Goal: Task Accomplishment & Management: Complete application form

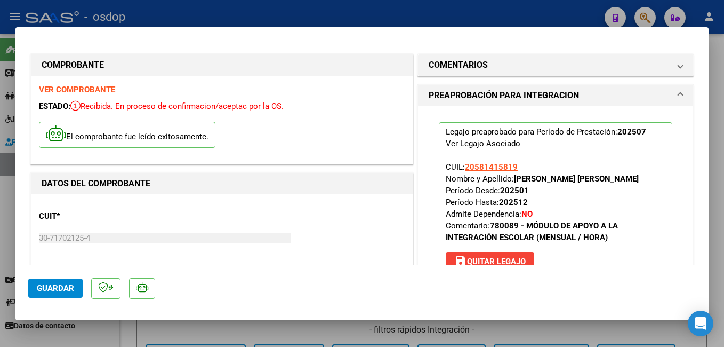
scroll to position [213, 0]
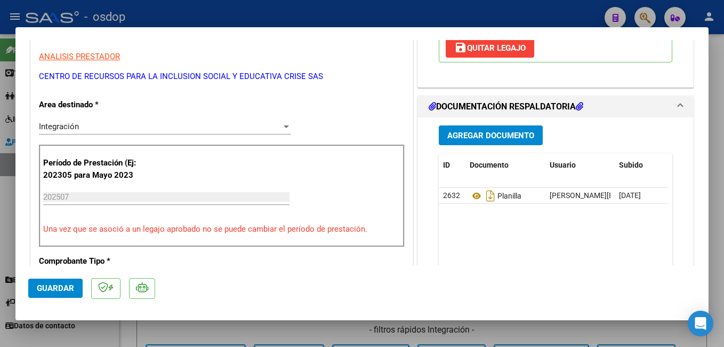
click at [493, 9] on div at bounding box center [362, 173] width 724 height 347
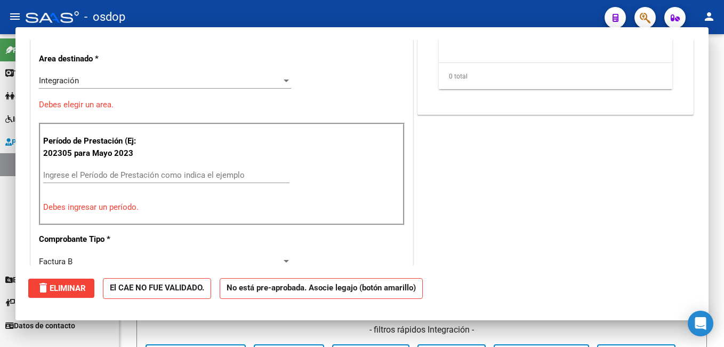
scroll to position [0, 0]
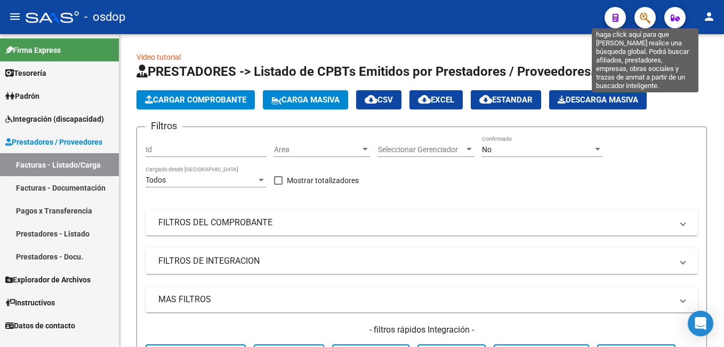
click at [643, 18] on icon "button" at bounding box center [645, 18] width 11 height 12
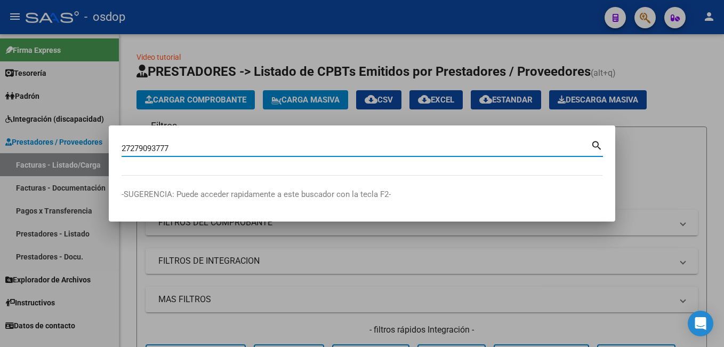
type input "27279093777"
click at [595, 146] on mat-icon "search" at bounding box center [597, 144] width 12 height 13
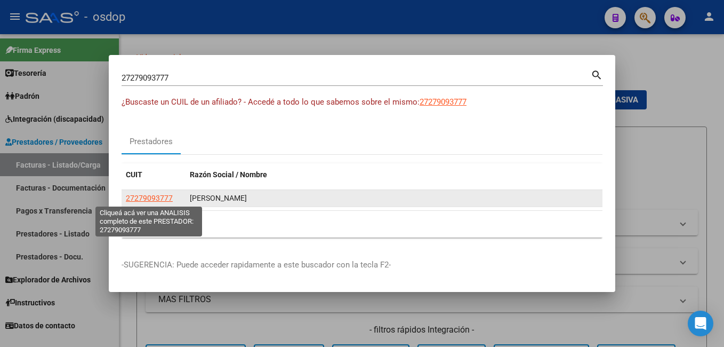
click at [162, 198] on span "27279093777" at bounding box center [149, 198] width 47 height 9
type textarea "27279093777"
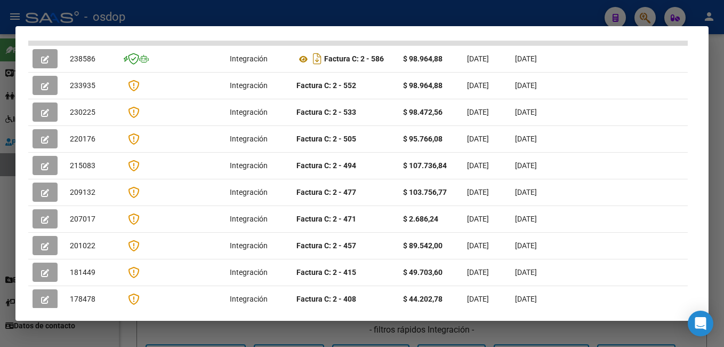
scroll to position [287, 0]
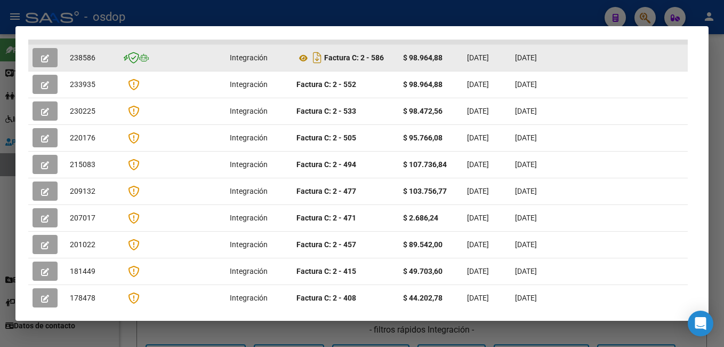
click at [47, 62] on icon "button" at bounding box center [45, 58] width 8 height 8
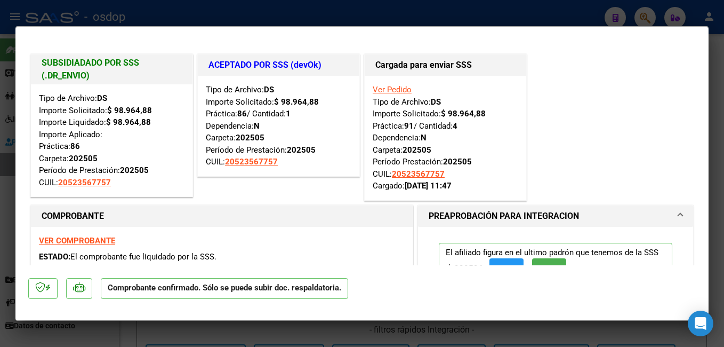
click at [94, 14] on div at bounding box center [362, 173] width 724 height 347
type input "$ 0,00"
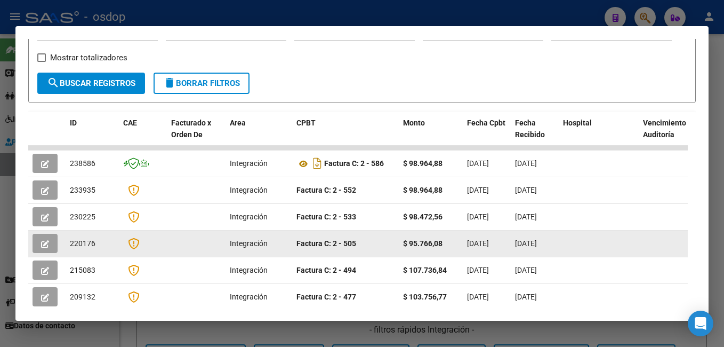
scroll to position [180, 0]
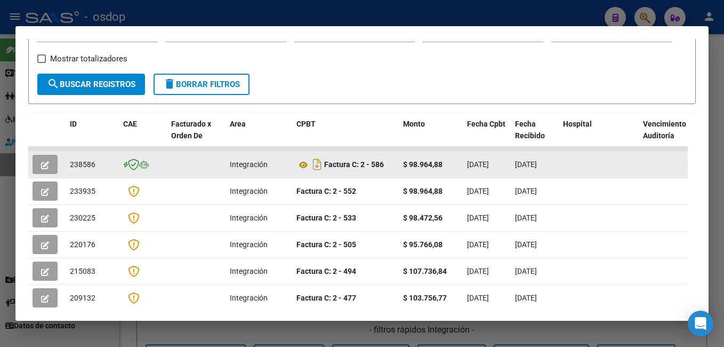
click at [47, 166] on icon "button" at bounding box center [45, 165] width 8 height 8
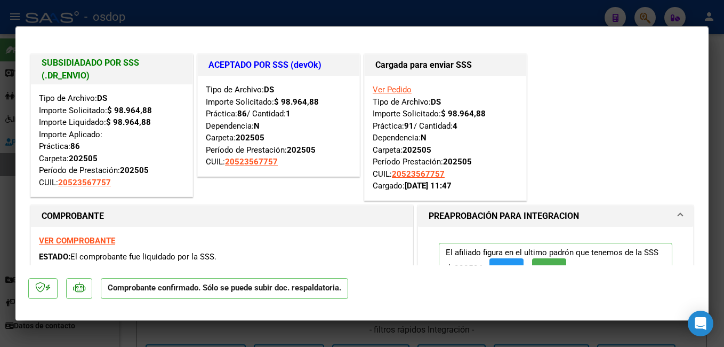
click at [190, 13] on div at bounding box center [362, 173] width 724 height 347
type input "$ 0,00"
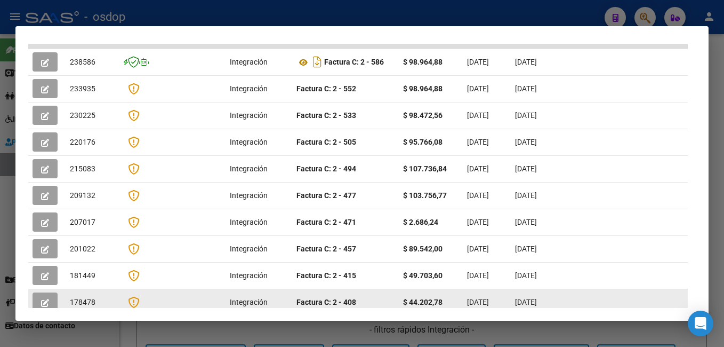
scroll to position [277, 0]
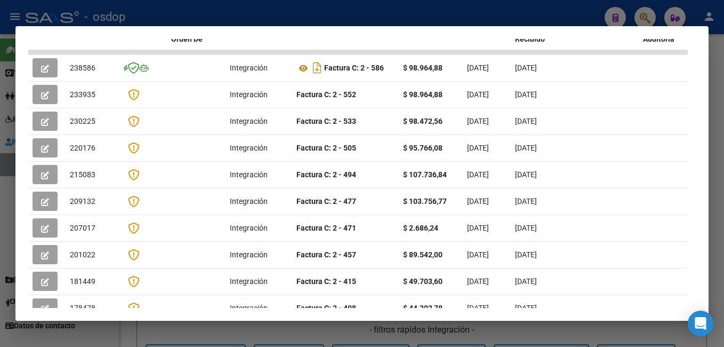
click at [371, 9] on div at bounding box center [362, 173] width 724 height 347
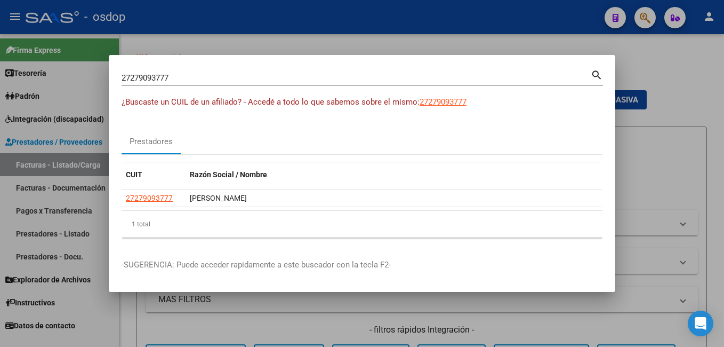
click at [362, 45] on div at bounding box center [362, 173] width 724 height 347
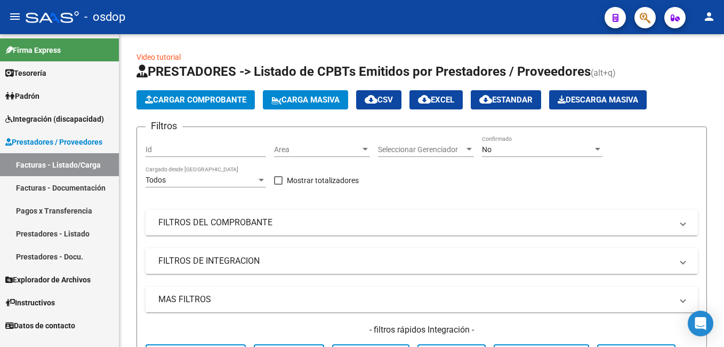
click at [642, 20] on icon "button" at bounding box center [645, 18] width 11 height 12
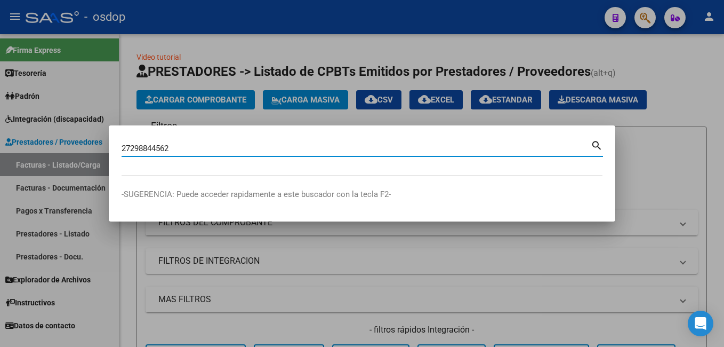
type input "27298844562"
click at [589, 142] on div "27298844562 Buscar (apellido, dni, cuil, nro traspaso, cuit, obra social)" at bounding box center [356, 148] width 469 height 16
click at [592, 139] on mat-icon "search" at bounding box center [597, 144] width 12 height 13
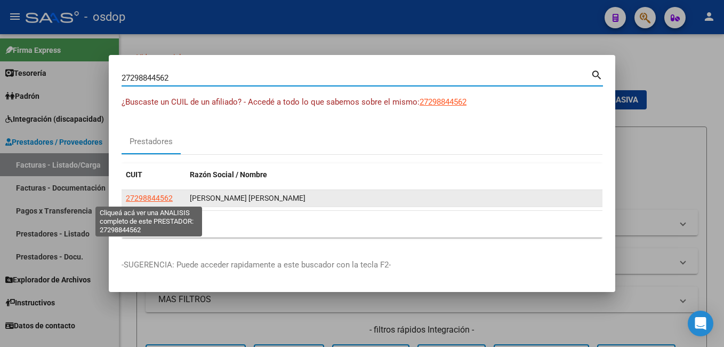
click at [140, 194] on span "27298844562" at bounding box center [149, 198] width 47 height 9
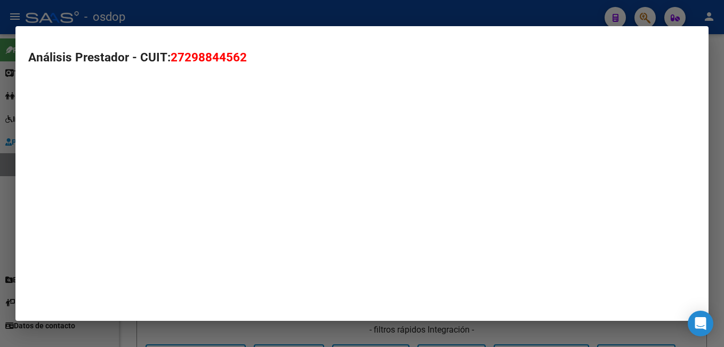
type textarea "27298844562"
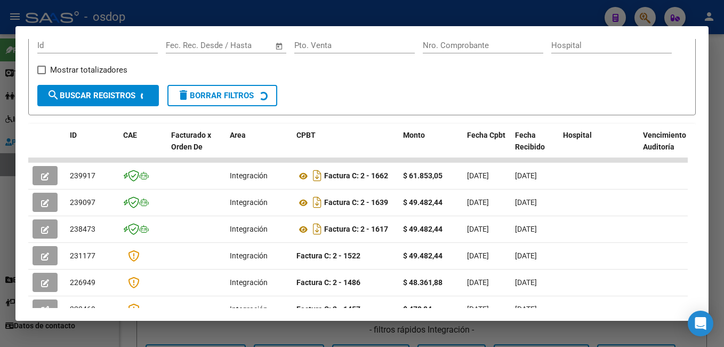
scroll to position [180, 0]
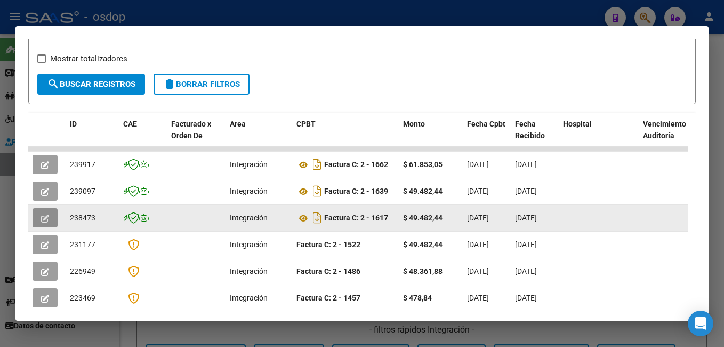
click at [45, 222] on icon "button" at bounding box center [45, 218] width 8 height 8
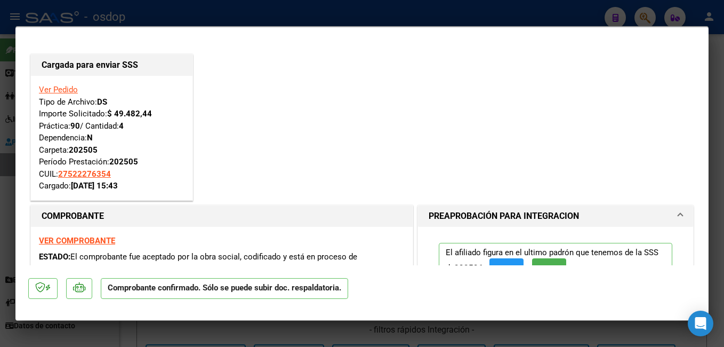
click at [126, 6] on div at bounding box center [362, 173] width 724 height 347
type input "$ 0,00"
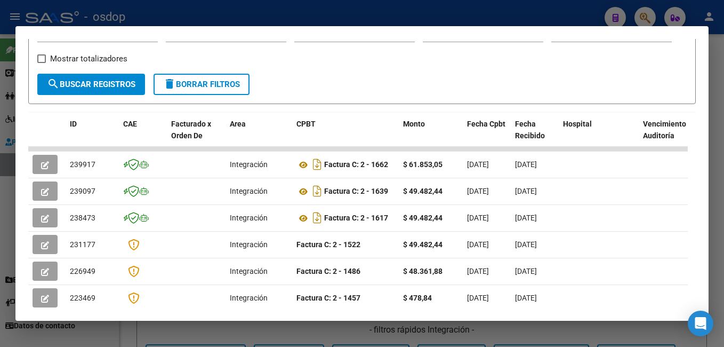
click at [102, 5] on div at bounding box center [362, 173] width 724 height 347
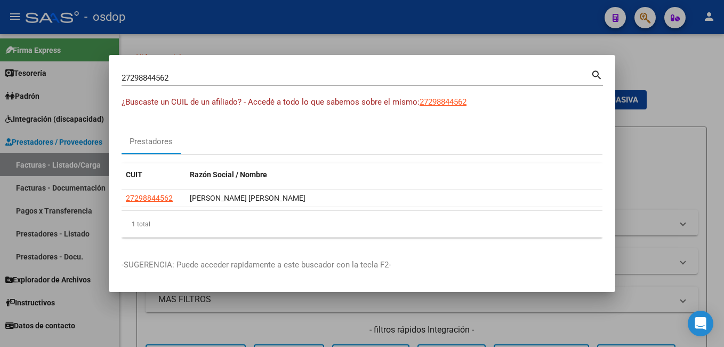
click at [198, 79] on input "27298844562" at bounding box center [356, 78] width 469 height 10
type input "27365393554"
click at [594, 77] on mat-icon "search" at bounding box center [597, 74] width 12 height 13
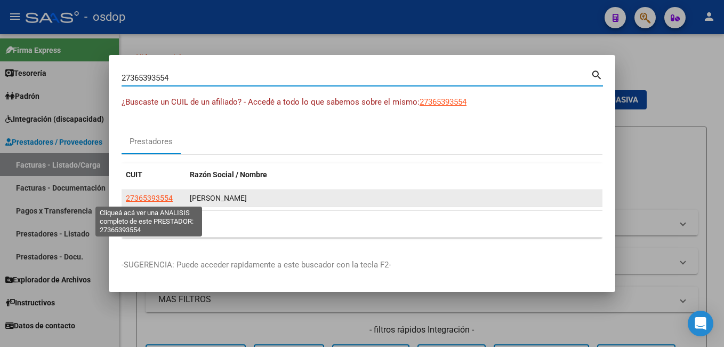
click at [156, 196] on span "27365393554" at bounding box center [149, 198] width 47 height 9
type textarea "27365393554"
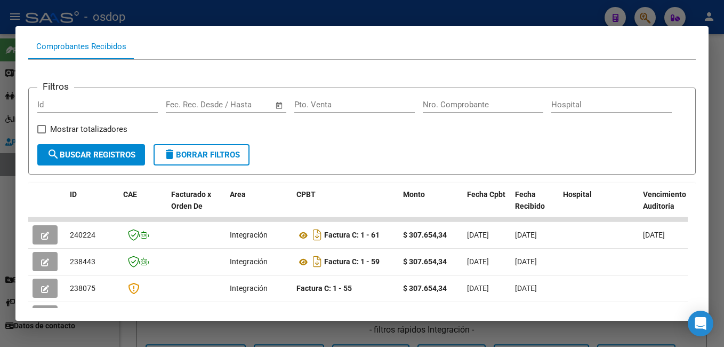
scroll to position [127, 0]
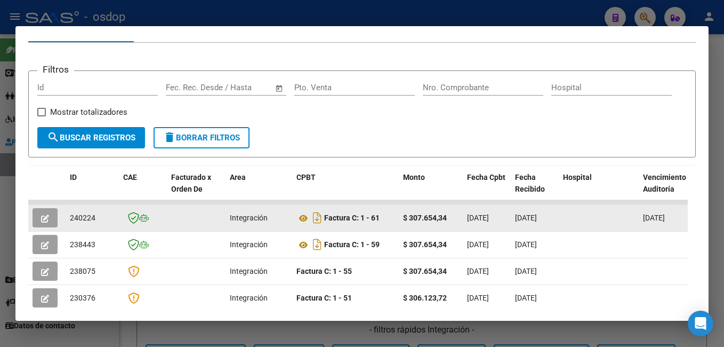
click at [43, 222] on icon "button" at bounding box center [45, 218] width 8 height 8
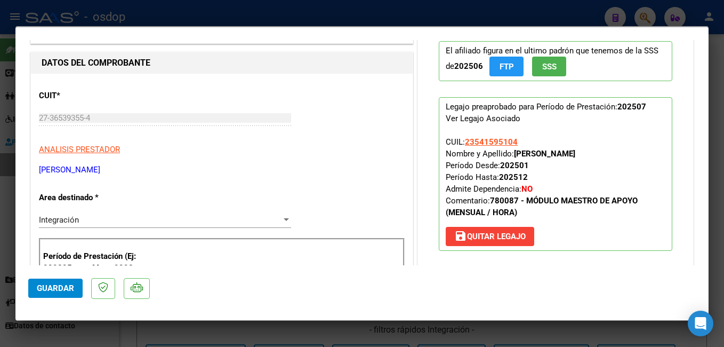
scroll to position [78, 0]
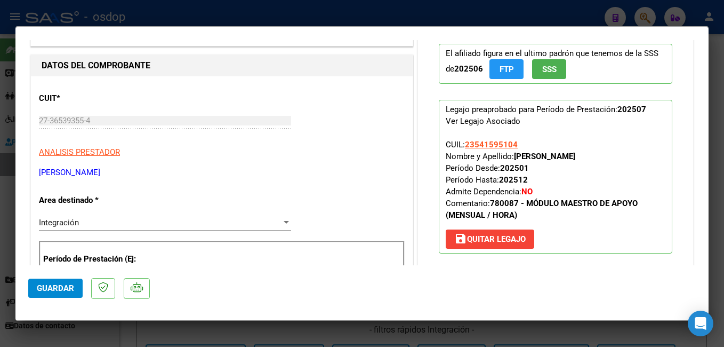
click at [452, 14] on div at bounding box center [362, 173] width 724 height 347
type input "$ 0,00"
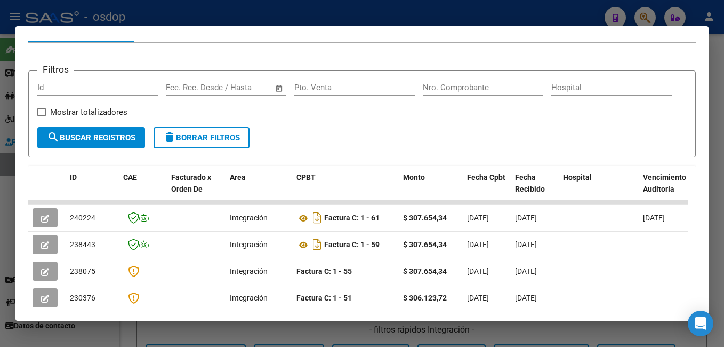
click at [252, 16] on div at bounding box center [362, 173] width 724 height 347
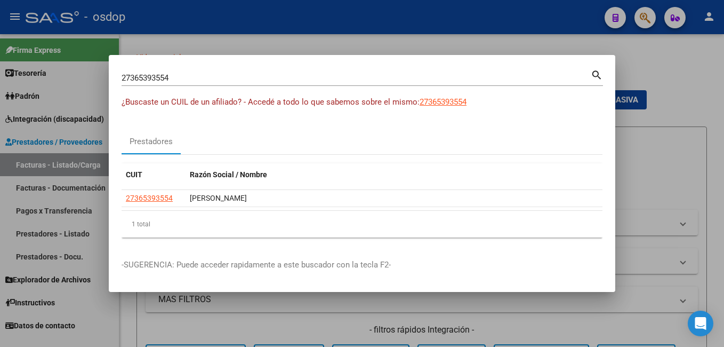
click at [252, 16] on div at bounding box center [362, 173] width 724 height 347
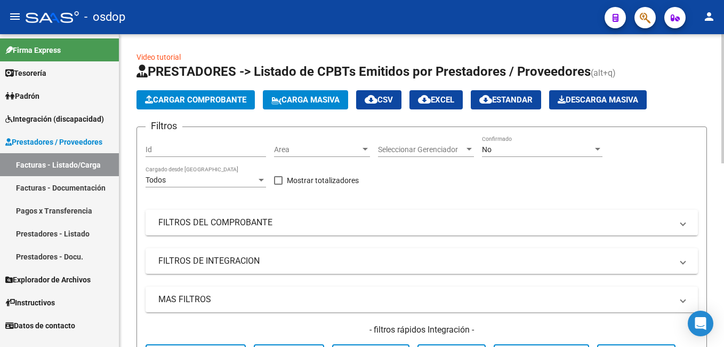
click at [218, 97] on span "Cargar Comprobante" at bounding box center [195, 100] width 101 height 10
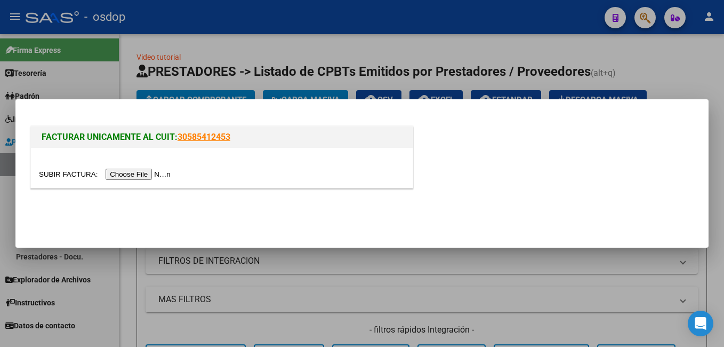
click at [396, 55] on div at bounding box center [362, 173] width 724 height 347
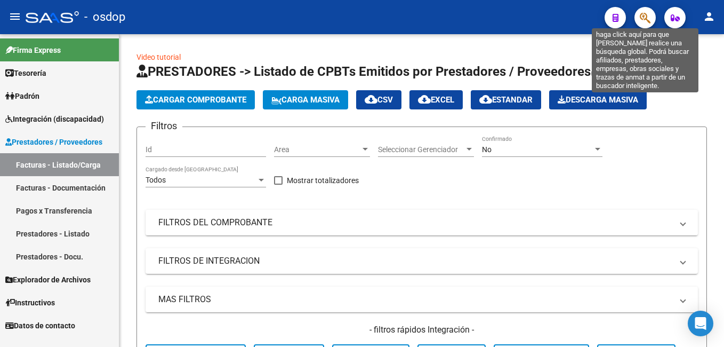
click at [644, 19] on icon "button" at bounding box center [645, 18] width 11 height 12
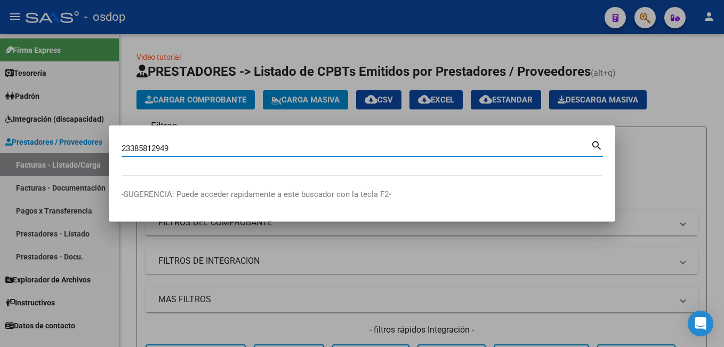
type input "23385812949"
click at [591, 145] on mat-icon "search" at bounding box center [597, 144] width 12 height 13
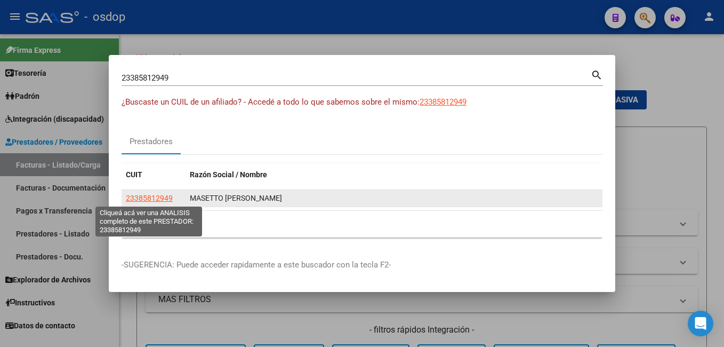
click at [154, 194] on span "23385812949" at bounding box center [149, 198] width 47 height 9
type textarea "23385812949"
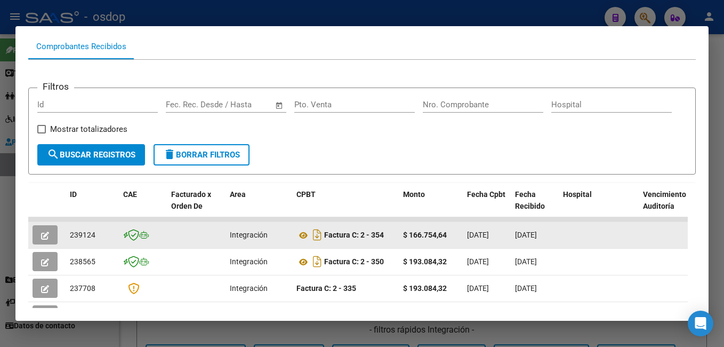
scroll to position [127, 0]
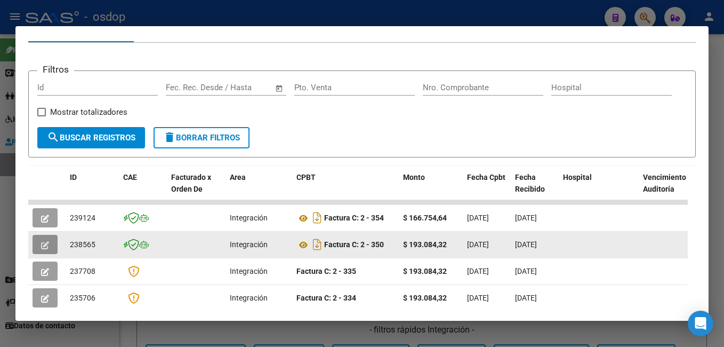
click at [39, 249] on button "button" at bounding box center [45, 244] width 25 height 19
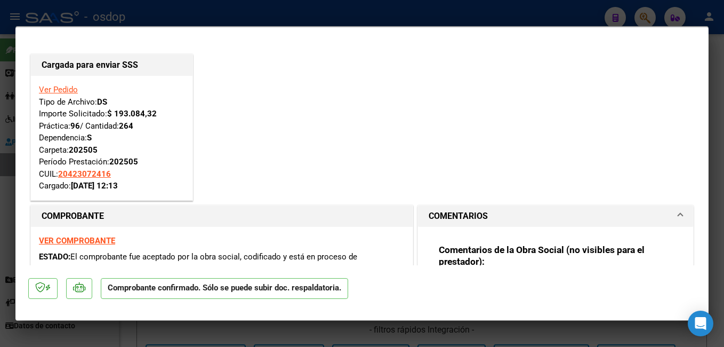
click at [202, 8] on div at bounding box center [362, 173] width 724 height 347
type input "$ 0,00"
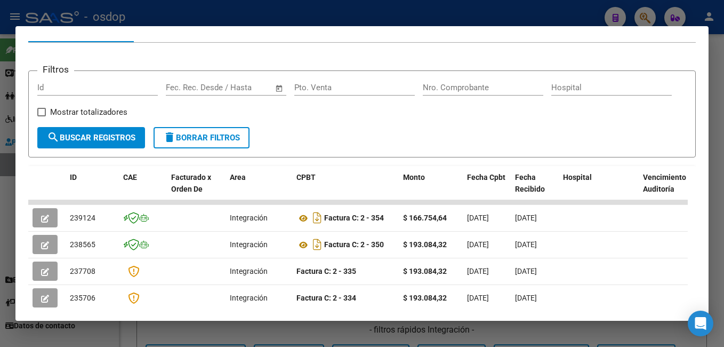
click at [263, 20] on div at bounding box center [362, 173] width 724 height 347
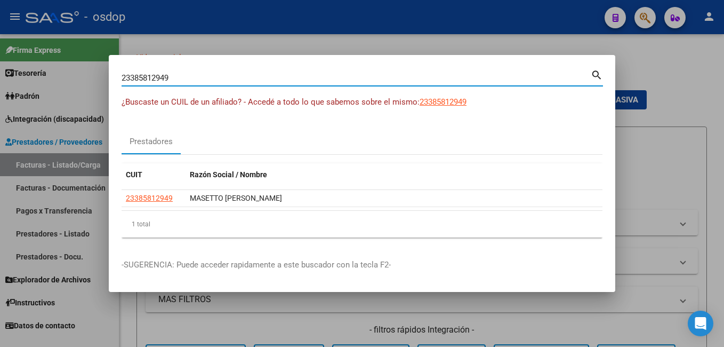
click at [237, 77] on input "23385812949" at bounding box center [356, 78] width 469 height 10
type input "23370910634"
click at [596, 72] on mat-icon "search" at bounding box center [597, 74] width 12 height 13
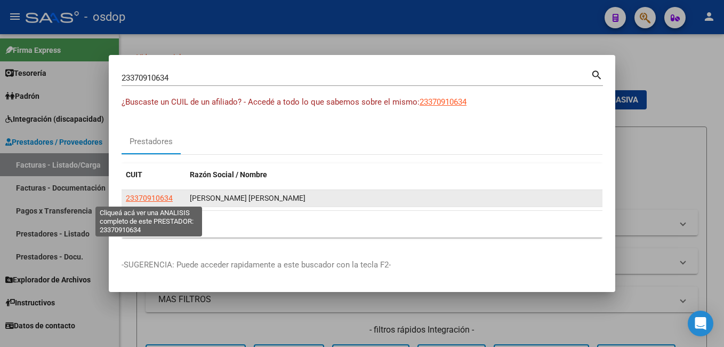
click at [163, 196] on span "23370910634" at bounding box center [149, 198] width 47 height 9
type textarea "23370910634"
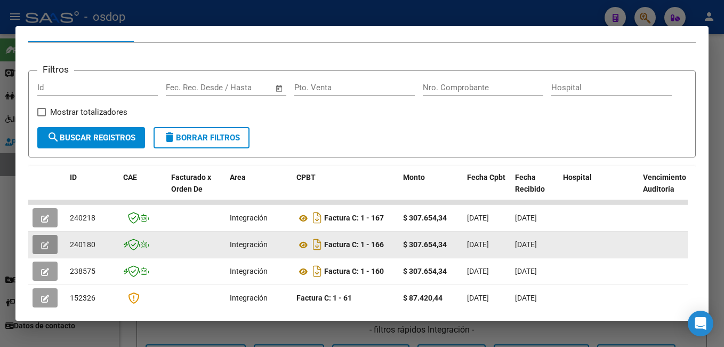
click at [42, 249] on icon "button" at bounding box center [45, 245] width 8 height 8
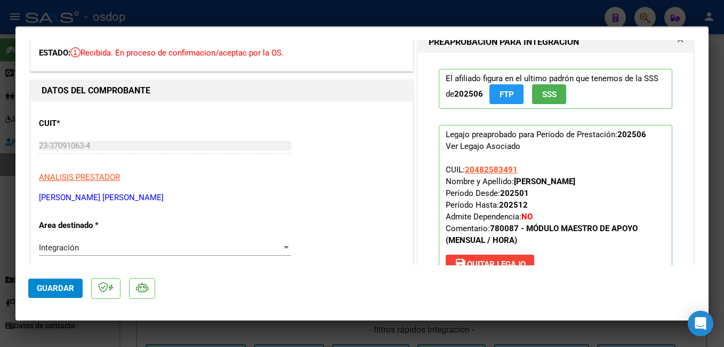
scroll to position [0, 0]
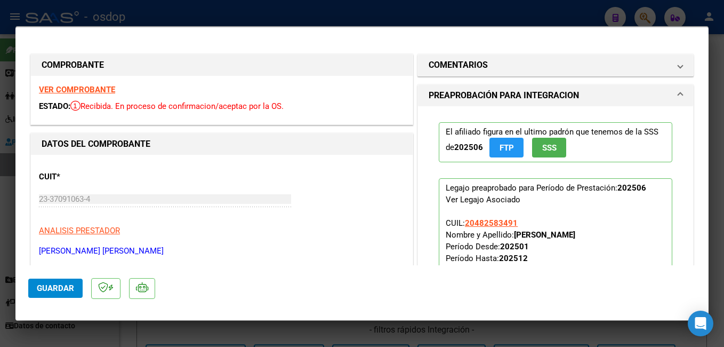
click at [551, 20] on div at bounding box center [362, 173] width 724 height 347
type input "$ 0,00"
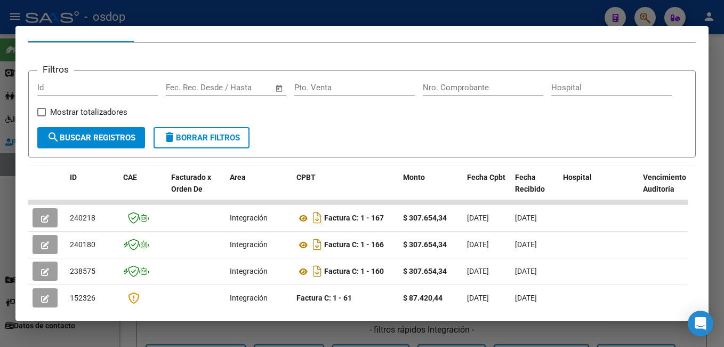
click at [413, 19] on div at bounding box center [362, 173] width 724 height 347
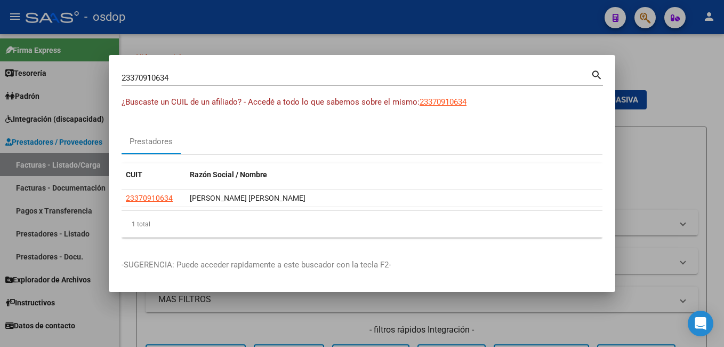
click at [411, 35] on div at bounding box center [362, 173] width 724 height 347
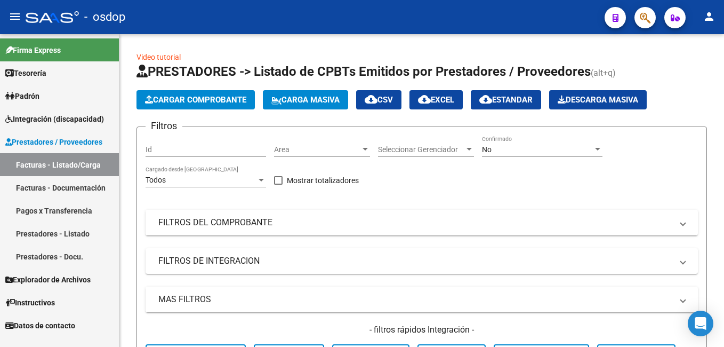
click at [652, 21] on button "button" at bounding box center [645, 17] width 21 height 21
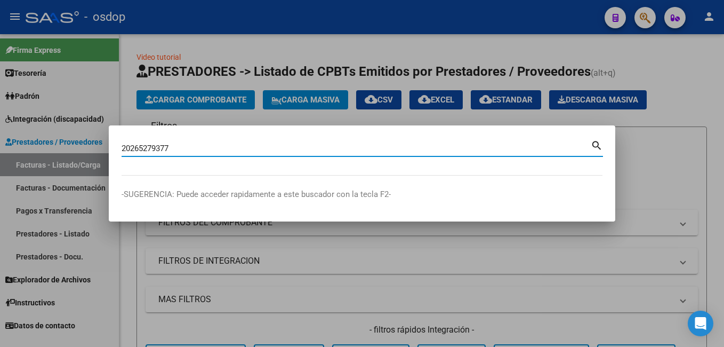
type input "20265279377"
click at [596, 140] on mat-icon "search" at bounding box center [597, 144] width 12 height 13
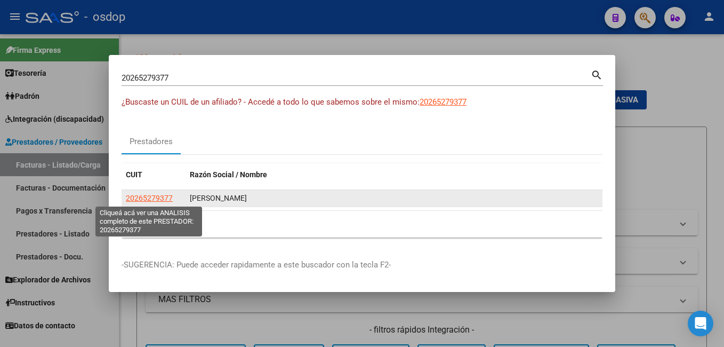
click at [142, 194] on span "20265279377" at bounding box center [149, 198] width 47 height 9
type textarea "20265279377"
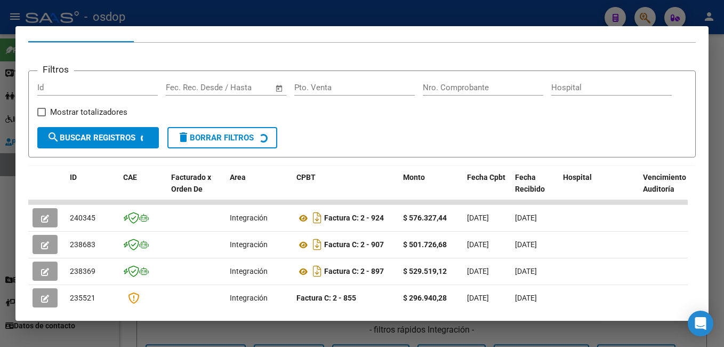
scroll to position [180, 0]
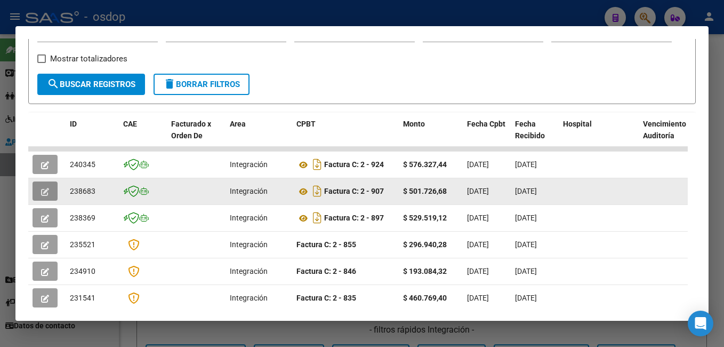
click at [43, 194] on icon "button" at bounding box center [45, 192] width 8 height 8
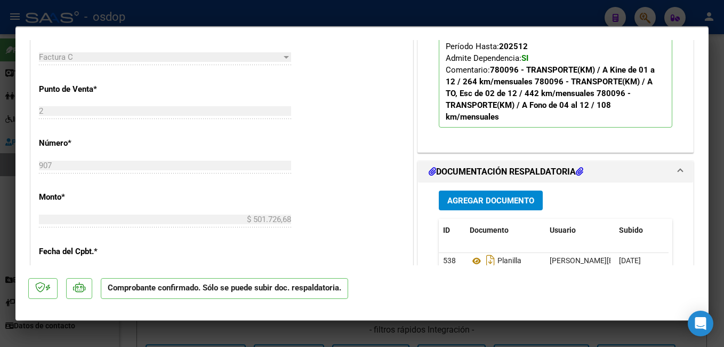
scroll to position [480, 0]
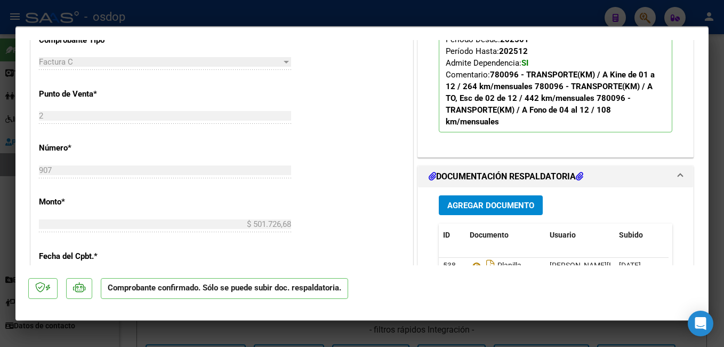
click at [356, 16] on div at bounding box center [362, 173] width 724 height 347
type input "$ 0,00"
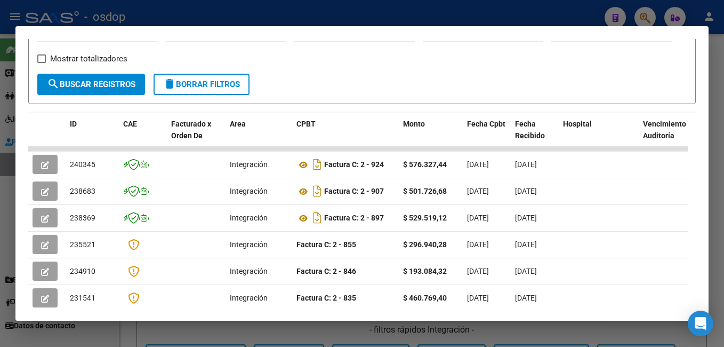
click at [232, 8] on div at bounding box center [362, 173] width 724 height 347
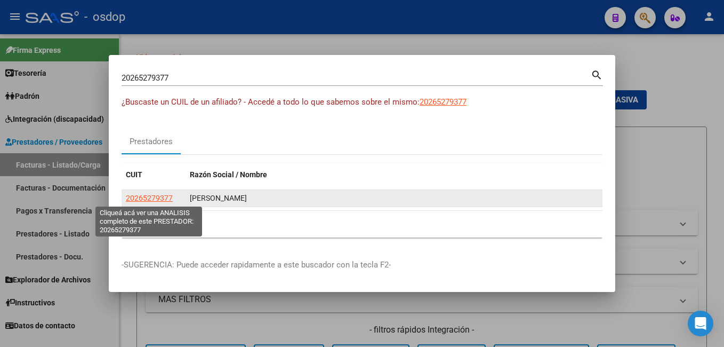
click at [144, 196] on span "20265279377" at bounding box center [149, 198] width 47 height 9
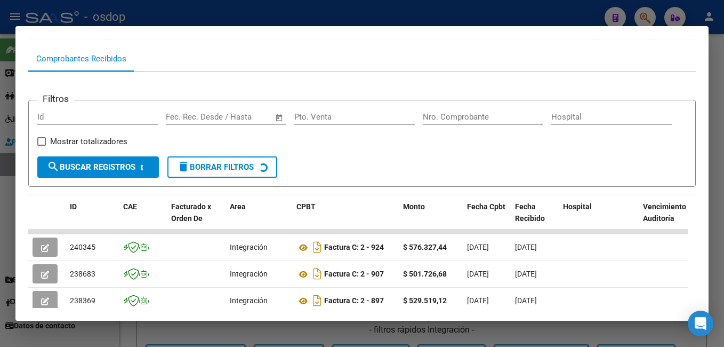
scroll to position [151, 0]
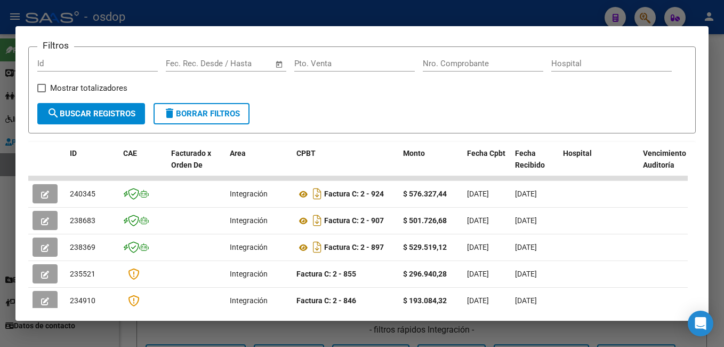
click at [322, 15] on div at bounding box center [362, 173] width 724 height 347
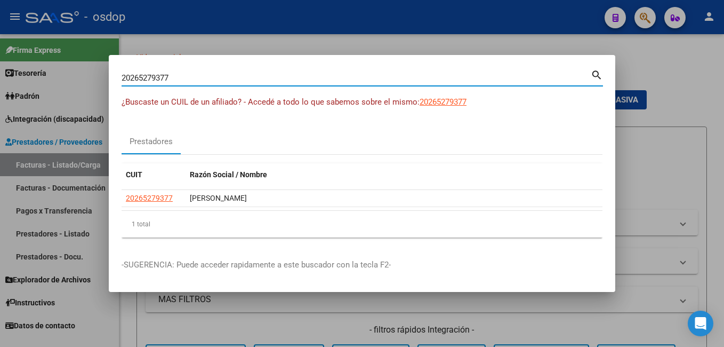
click at [272, 73] on input "20265279377" at bounding box center [356, 78] width 469 height 10
type input "2"
type input "30711685606"
click at [592, 75] on mat-icon "search" at bounding box center [597, 74] width 12 height 13
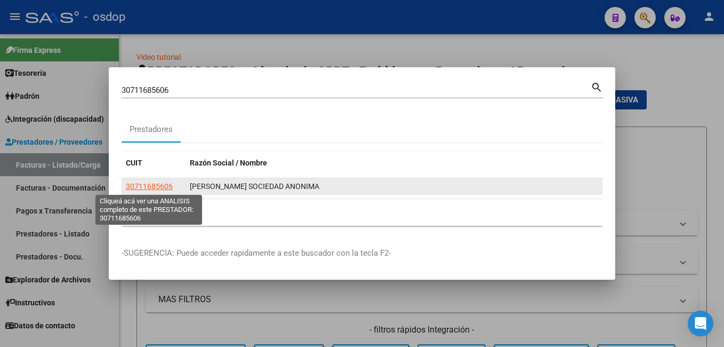
click at [159, 188] on span "30711685606" at bounding box center [149, 186] width 47 height 9
type textarea "30711685606"
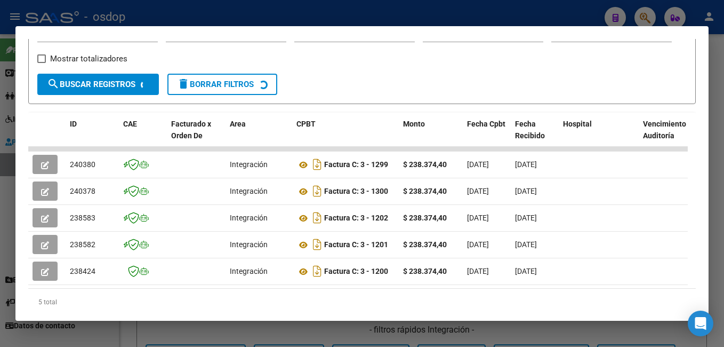
scroll to position [221, 0]
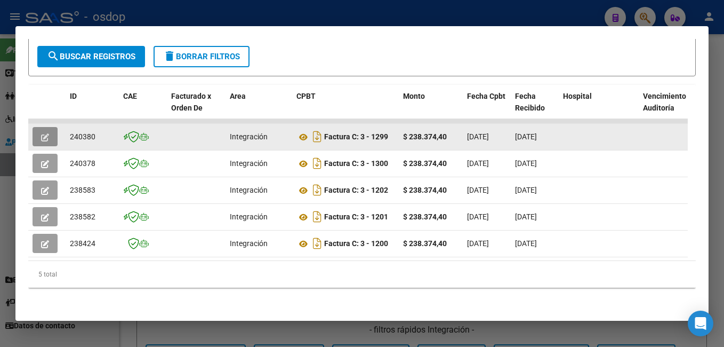
click at [51, 130] on button "button" at bounding box center [45, 136] width 25 height 19
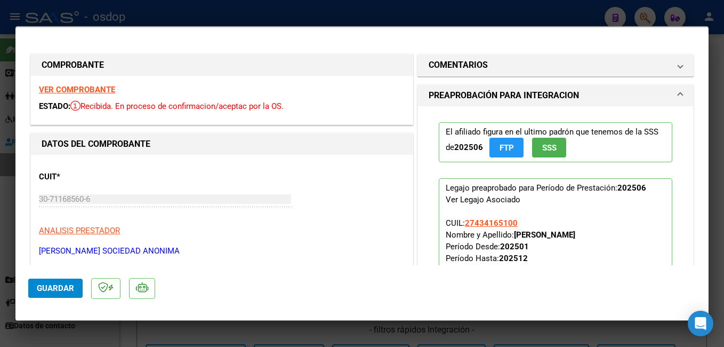
scroll to position [320, 0]
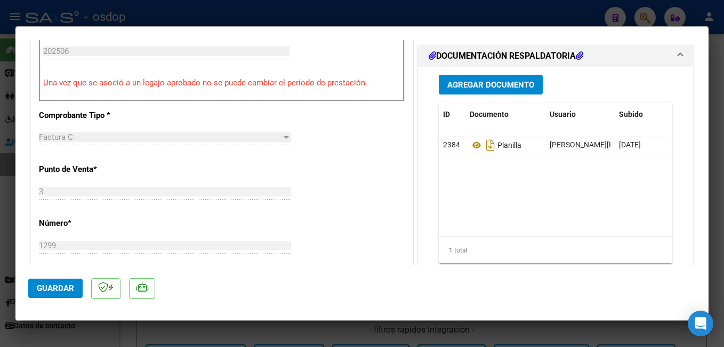
click at [290, 15] on div at bounding box center [362, 173] width 724 height 347
type input "$ 0,00"
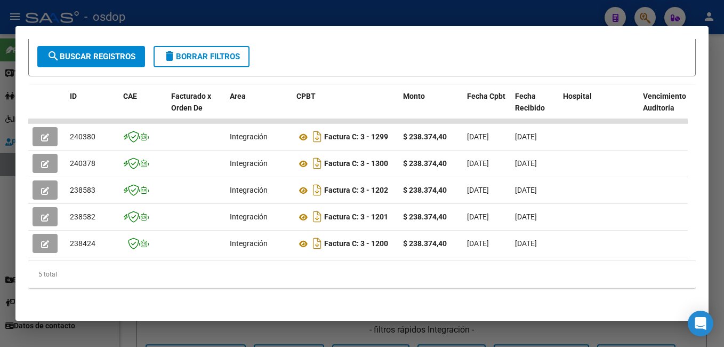
click at [290, 15] on div at bounding box center [362, 173] width 724 height 347
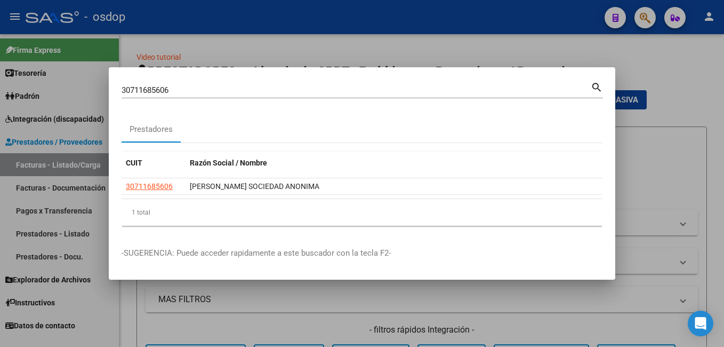
click at [289, 44] on div at bounding box center [362, 173] width 724 height 347
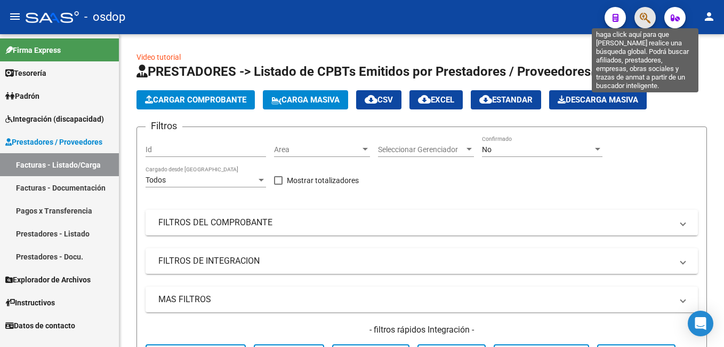
click at [642, 17] on icon "button" at bounding box center [645, 18] width 11 height 12
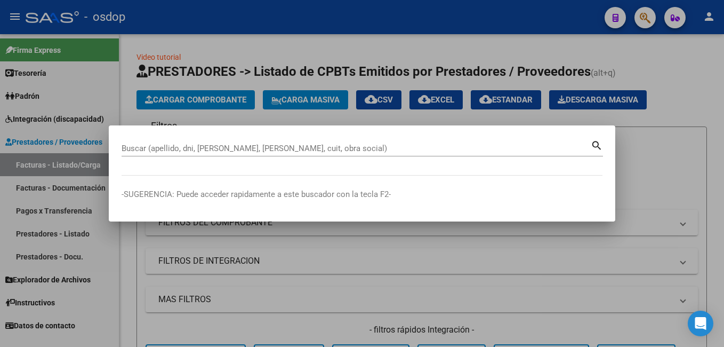
click at [661, 49] on div at bounding box center [362, 173] width 724 height 347
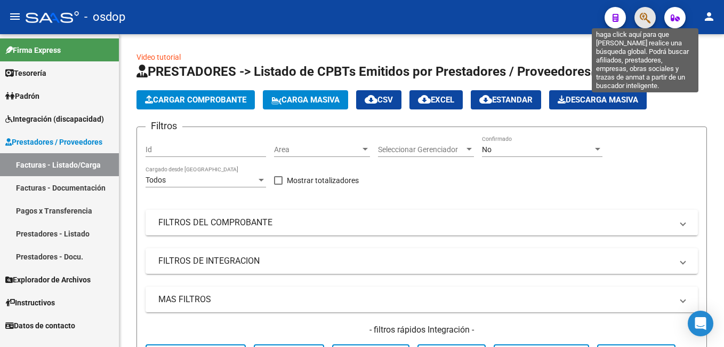
click at [641, 14] on icon "button" at bounding box center [645, 18] width 11 height 12
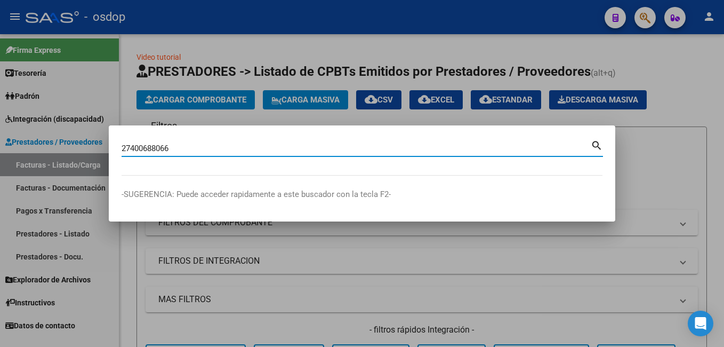
type input "27400688066"
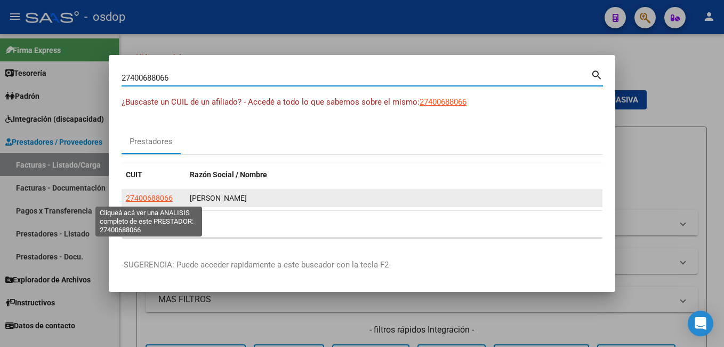
click at [142, 198] on span "27400688066" at bounding box center [149, 198] width 47 height 9
type textarea "27400688066"
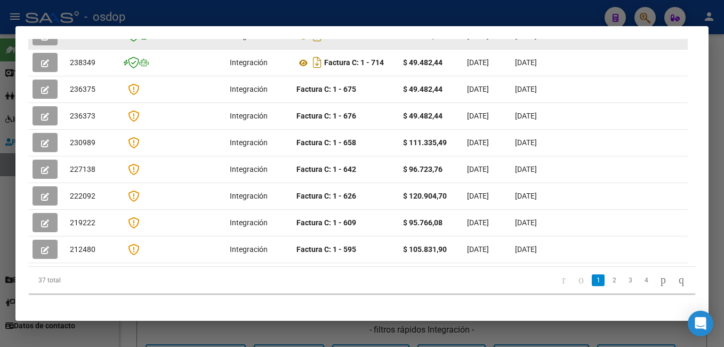
scroll to position [282, 0]
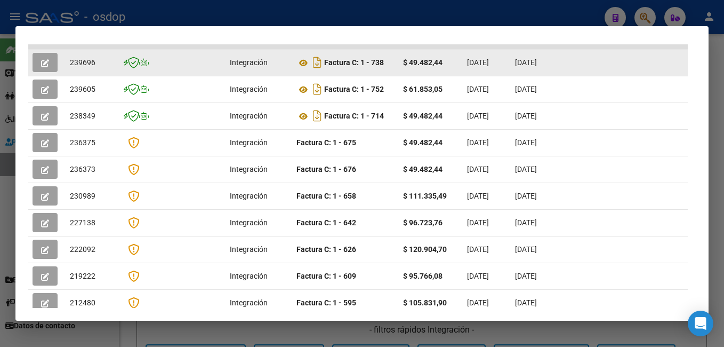
click at [46, 66] on icon "button" at bounding box center [45, 63] width 8 height 8
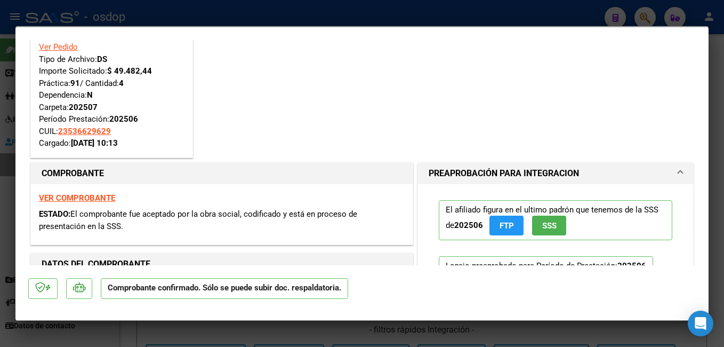
scroll to position [53, 0]
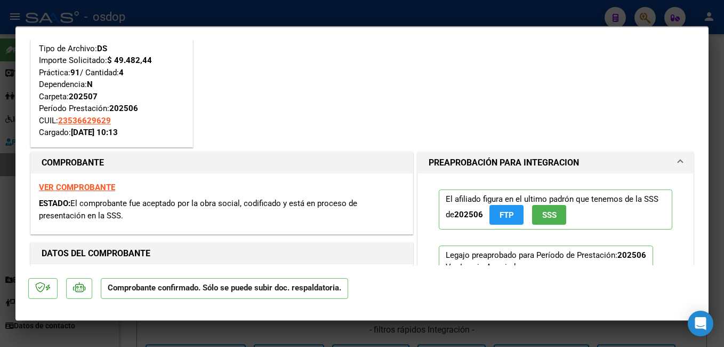
click at [279, 10] on div at bounding box center [362, 173] width 724 height 347
type input "$ 0,00"
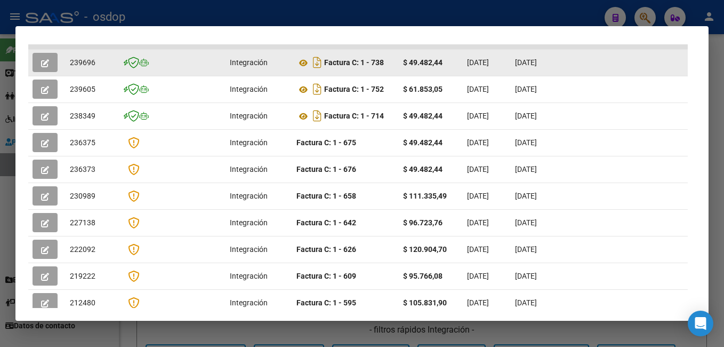
click at [48, 63] on icon "button" at bounding box center [45, 63] width 8 height 8
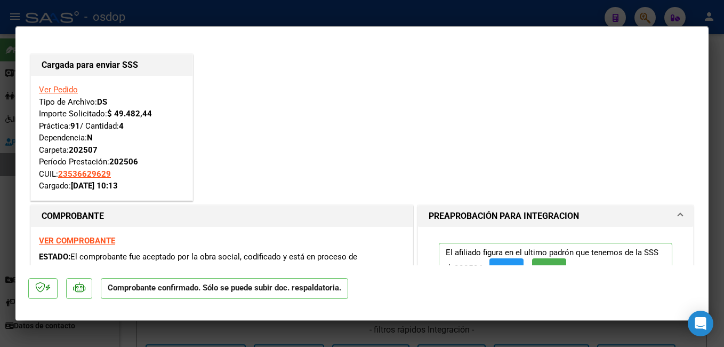
click at [95, 7] on div at bounding box center [362, 173] width 724 height 347
type input "$ 0,00"
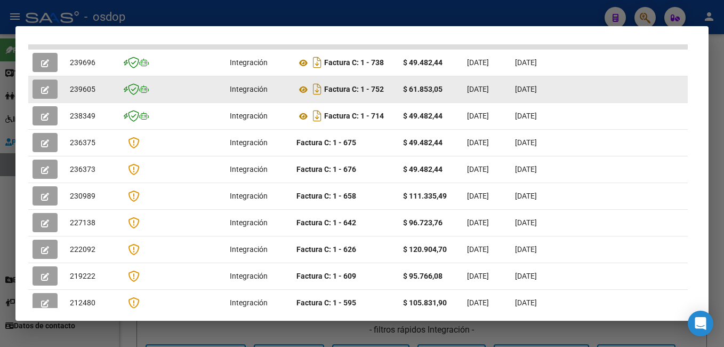
click at [54, 92] on button "button" at bounding box center [45, 88] width 25 height 19
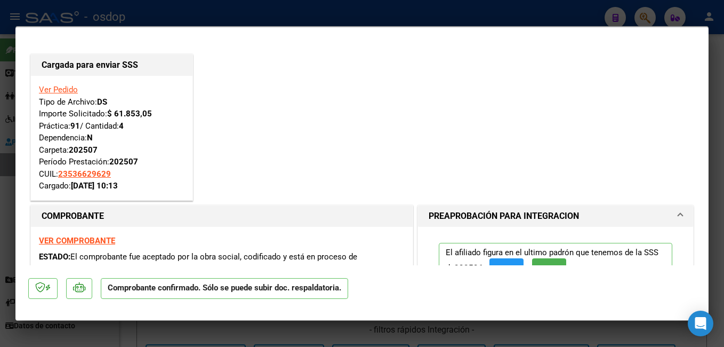
click at [77, 10] on div at bounding box center [362, 173] width 724 height 347
type input "$ 0,00"
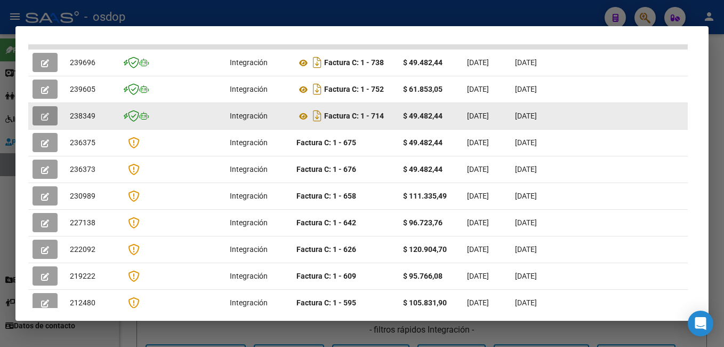
click at [46, 120] on icon "button" at bounding box center [45, 117] width 8 height 8
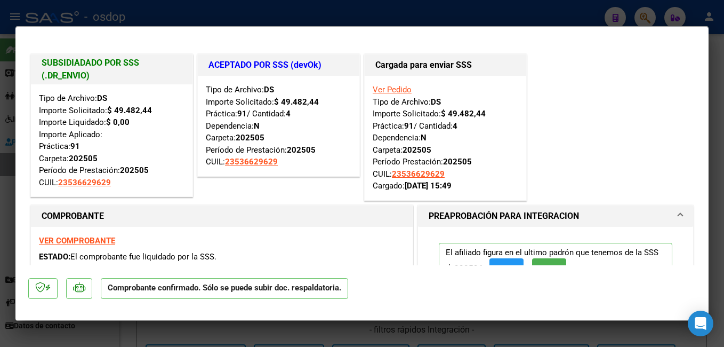
click at [92, 13] on div at bounding box center [362, 173] width 724 height 347
type input "$ 0,00"
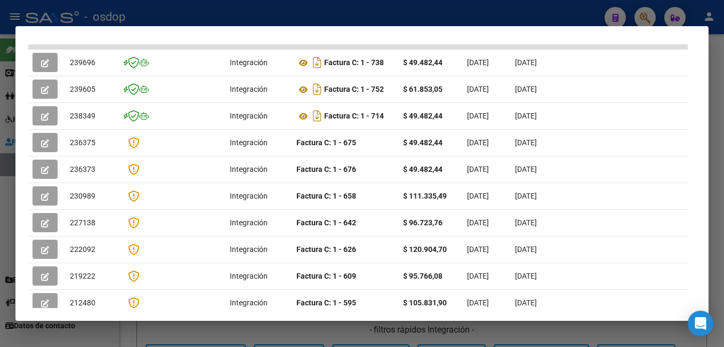
click at [432, 17] on div at bounding box center [362, 173] width 724 height 347
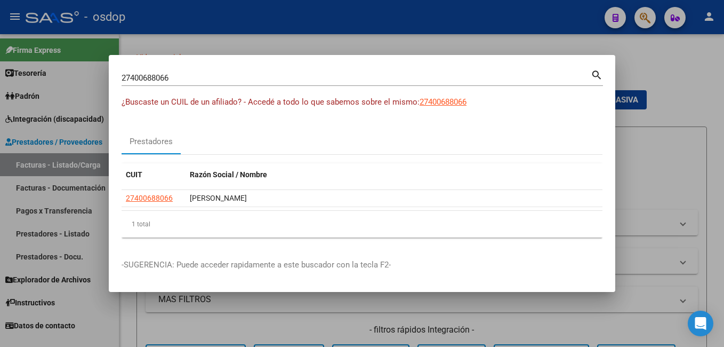
click at [174, 76] on input "27400688066" at bounding box center [356, 78] width 469 height 10
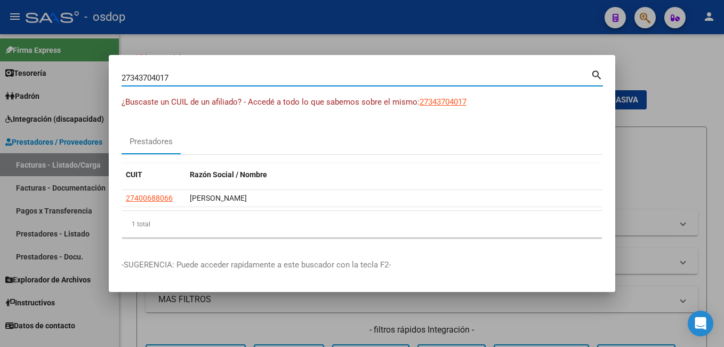
type input "27343704017"
click at [593, 81] on div "search" at bounding box center [597, 75] width 12 height 15
click at [596, 71] on mat-icon "search" at bounding box center [597, 74] width 12 height 13
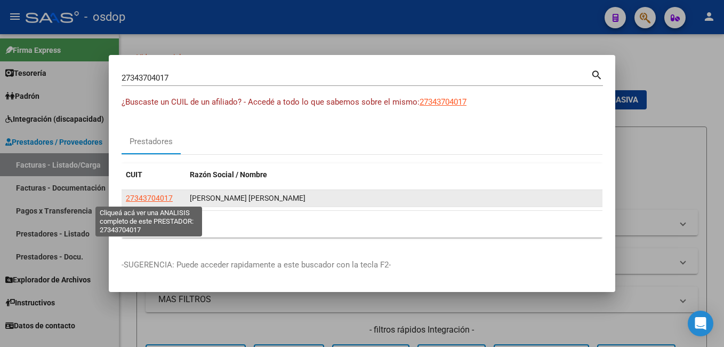
click at [153, 196] on span "27343704017" at bounding box center [149, 198] width 47 height 9
type textarea "27343704017"
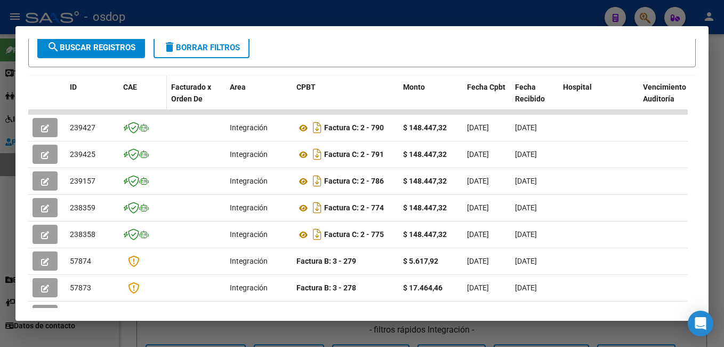
scroll to position [234, 0]
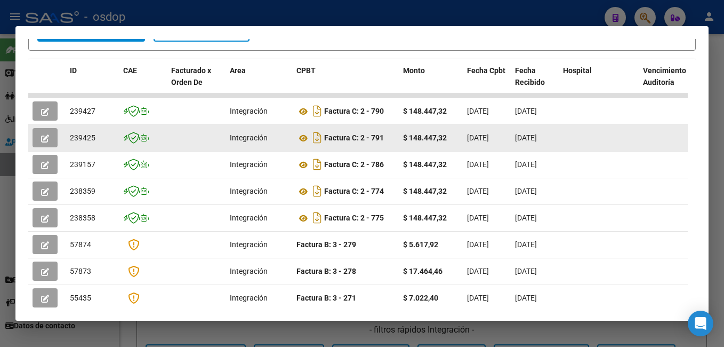
click at [39, 138] on button "button" at bounding box center [45, 137] width 25 height 19
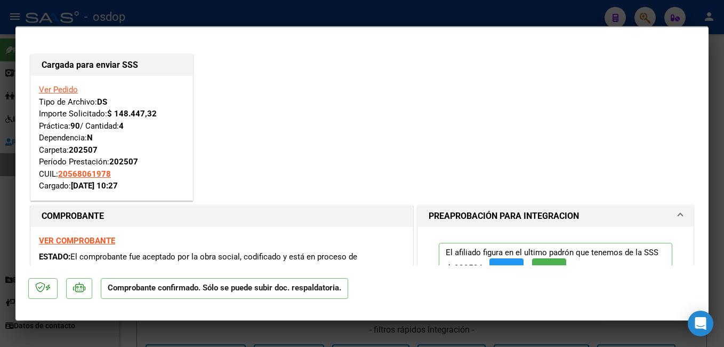
click at [173, 11] on div at bounding box center [362, 173] width 724 height 347
type input "$ 0,00"
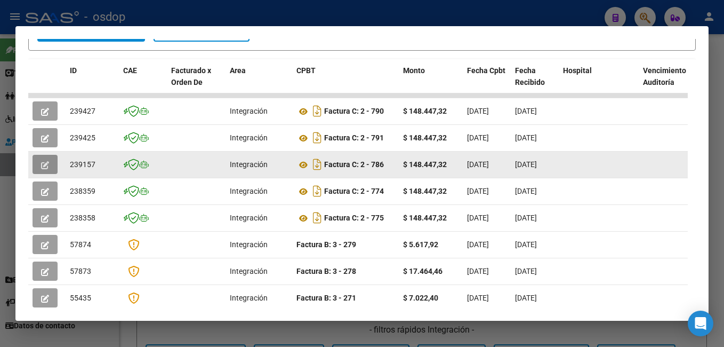
click at [45, 166] on icon "button" at bounding box center [45, 165] width 8 height 8
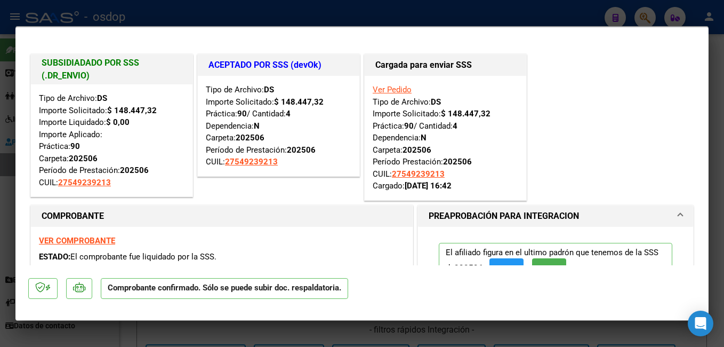
click at [156, 15] on div at bounding box center [362, 173] width 724 height 347
type input "$ 0,00"
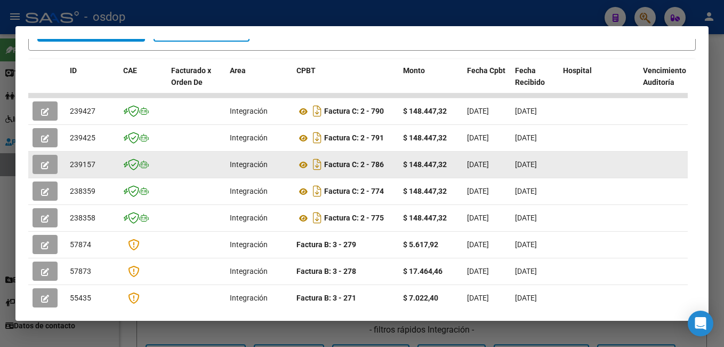
click at [47, 165] on icon "button" at bounding box center [45, 165] width 8 height 8
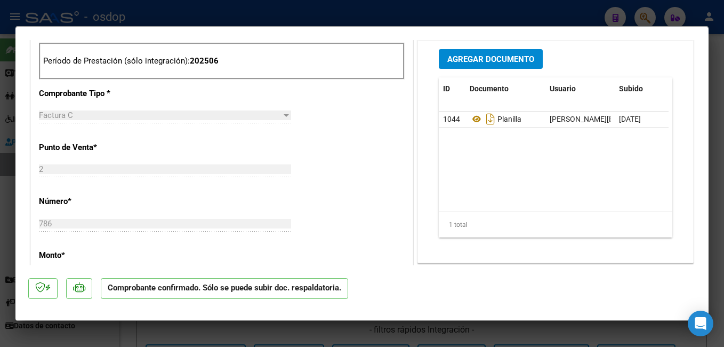
scroll to position [480, 0]
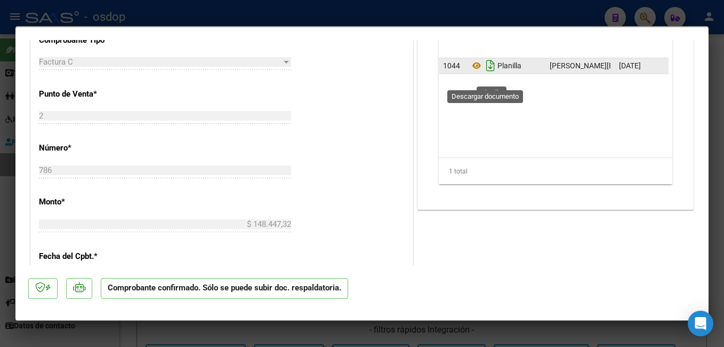
click at [487, 74] on icon "Descargar documento" at bounding box center [491, 65] width 14 height 17
click at [436, 17] on div at bounding box center [362, 173] width 724 height 347
type input "$ 0,00"
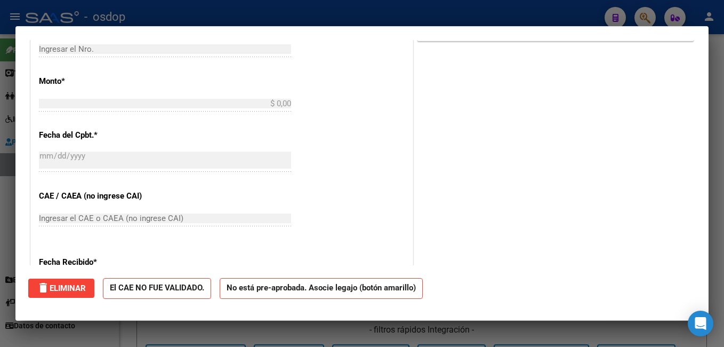
scroll to position [0, 0]
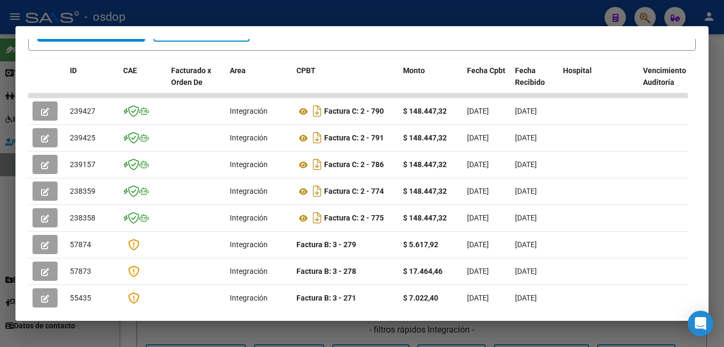
click at [193, 20] on div at bounding box center [362, 173] width 724 height 347
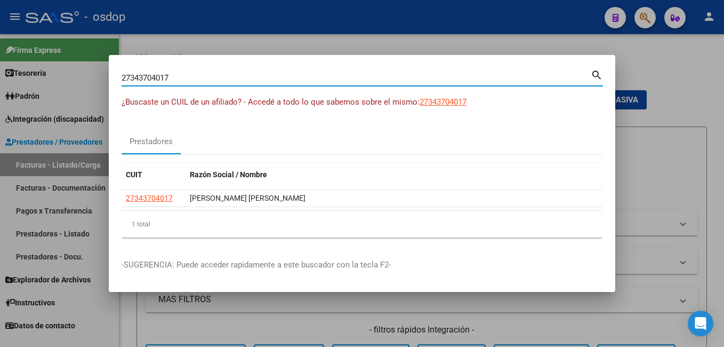
click at [228, 82] on input "27343704017" at bounding box center [356, 78] width 469 height 10
type input "20368679969"
click at [595, 74] on mat-icon "search" at bounding box center [597, 74] width 12 height 13
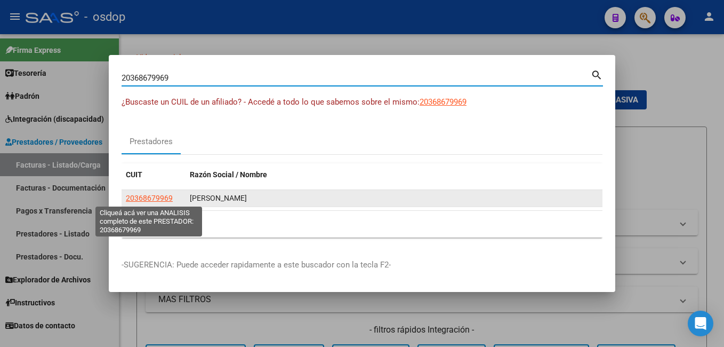
click at [143, 201] on span "20368679969" at bounding box center [149, 198] width 47 height 9
type textarea "20368679969"
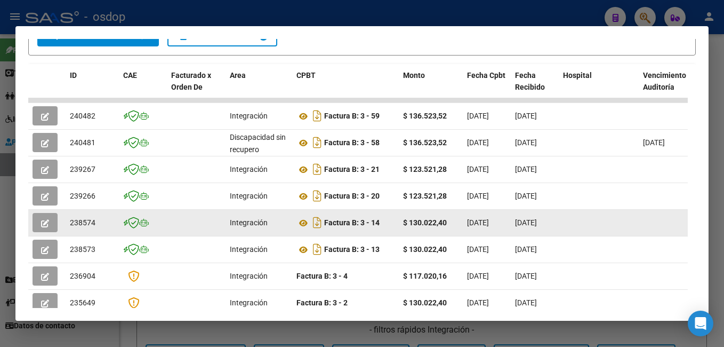
scroll to position [234, 0]
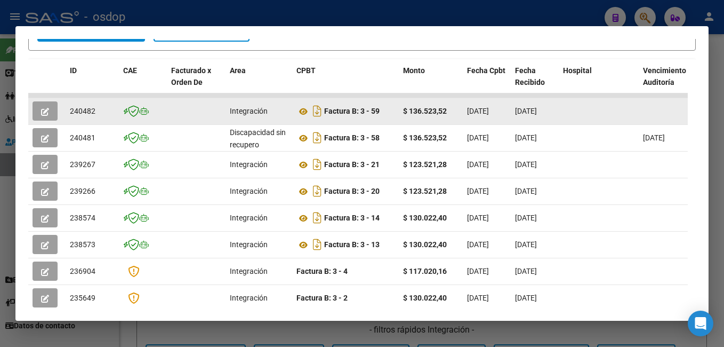
click at [37, 111] on button "button" at bounding box center [45, 110] width 25 height 19
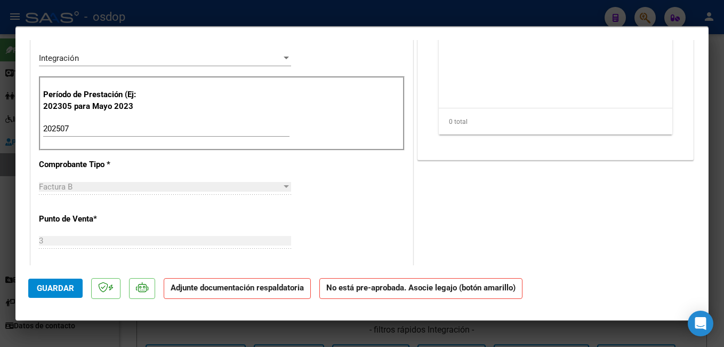
scroll to position [213, 0]
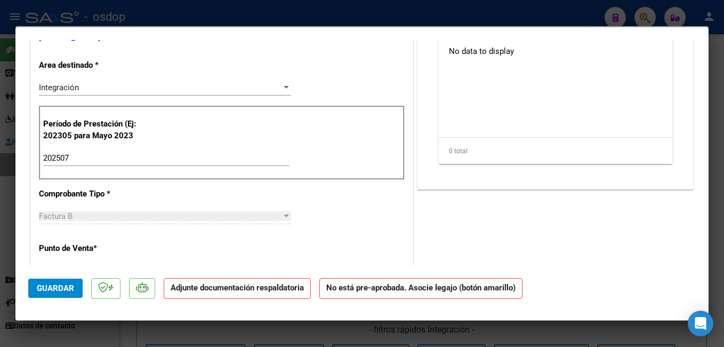
click at [340, 16] on div at bounding box center [362, 173] width 724 height 347
type input "$ 0,00"
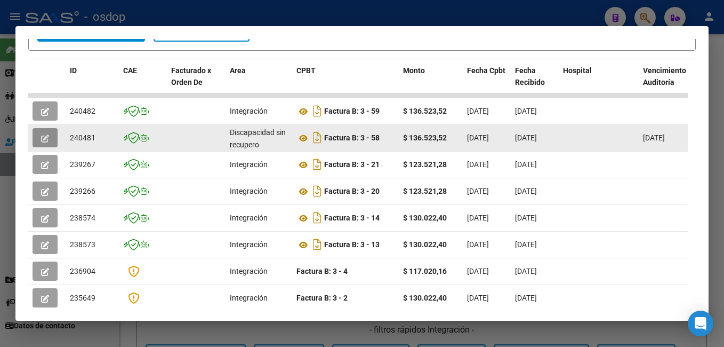
click at [41, 139] on icon "button" at bounding box center [45, 138] width 8 height 8
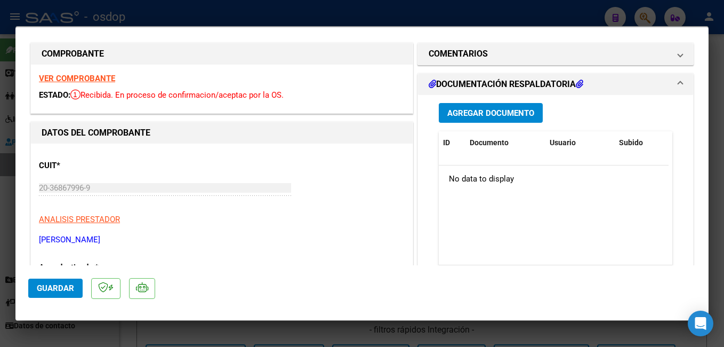
scroll to position [0, 0]
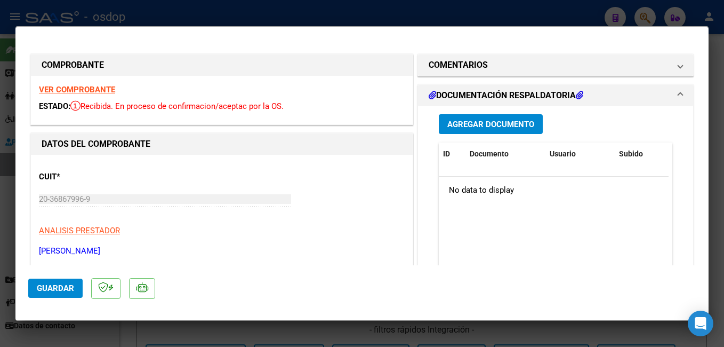
click at [614, 15] on div at bounding box center [362, 173] width 724 height 347
type input "$ 0,00"
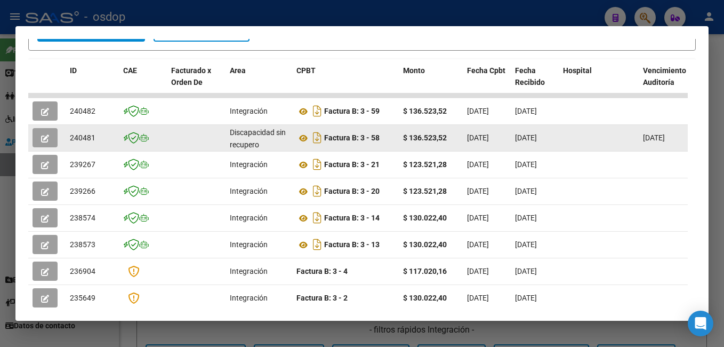
click at [46, 140] on icon "button" at bounding box center [45, 138] width 8 height 8
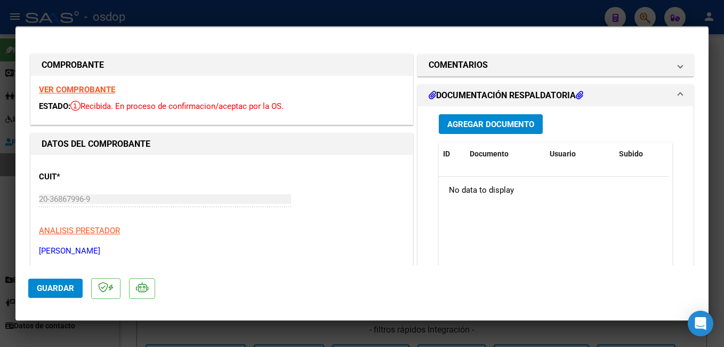
click at [271, 17] on div at bounding box center [362, 173] width 724 height 347
type input "$ 0,00"
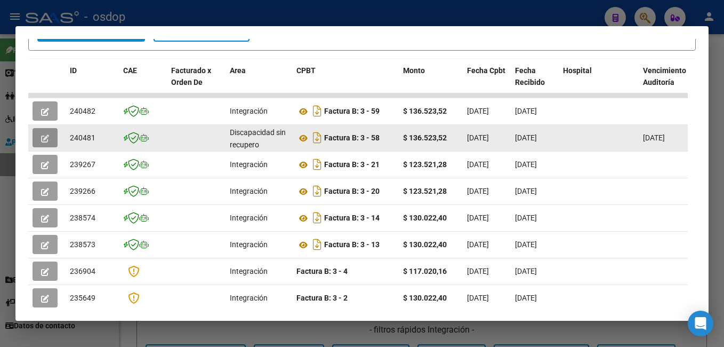
click at [50, 142] on button "button" at bounding box center [45, 137] width 25 height 19
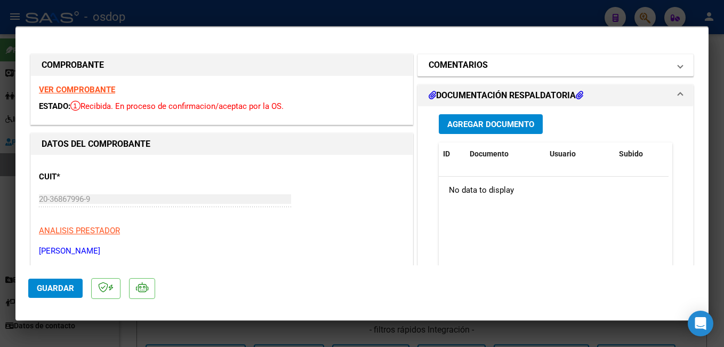
click at [600, 66] on mat-panel-title "COMENTARIOS" at bounding box center [549, 65] width 241 height 13
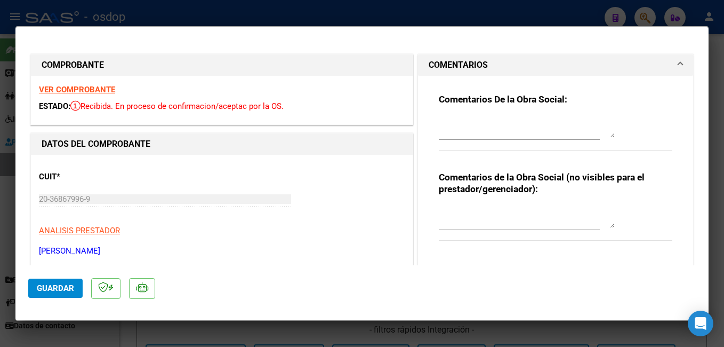
click at [600, 66] on mat-panel-title "COMENTARIOS" at bounding box center [549, 65] width 241 height 13
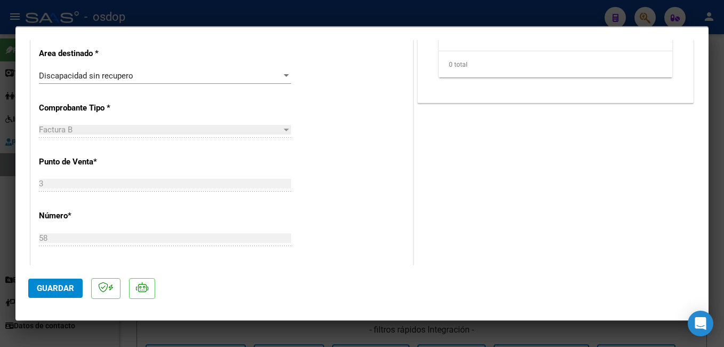
scroll to position [213, 0]
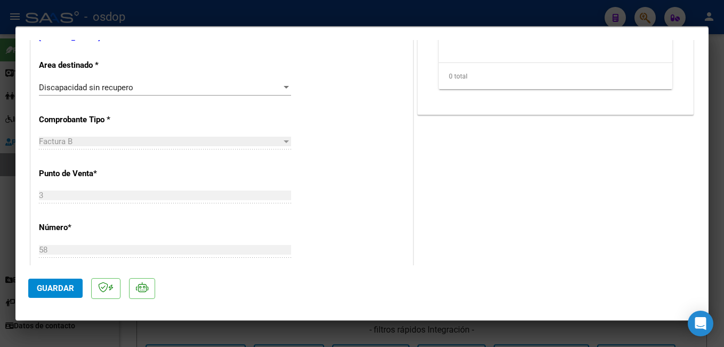
click at [70, 286] on span "Guardar" at bounding box center [55, 288] width 37 height 10
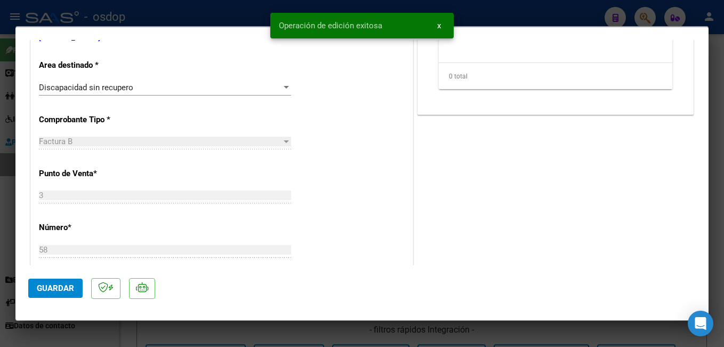
scroll to position [0, 0]
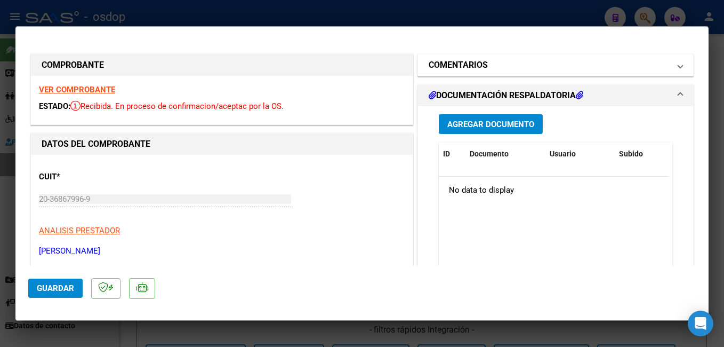
click at [572, 60] on mat-panel-title "COMENTARIOS" at bounding box center [549, 65] width 241 height 13
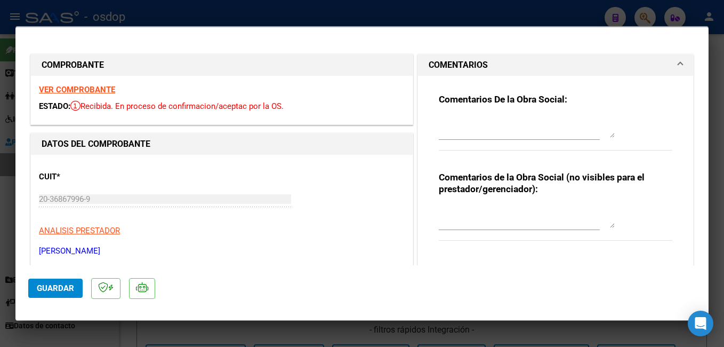
click at [549, 15] on div at bounding box center [362, 173] width 724 height 347
type input "$ 0,00"
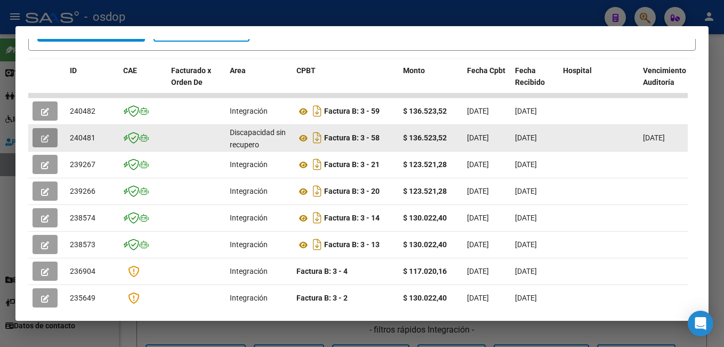
click at [40, 145] on button "button" at bounding box center [45, 137] width 25 height 19
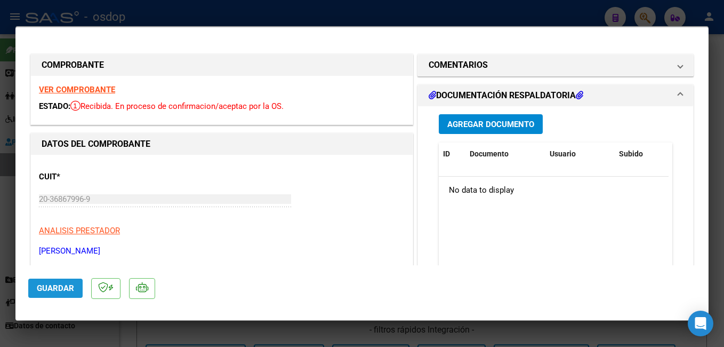
click at [55, 292] on span "Guardar" at bounding box center [55, 288] width 37 height 10
click at [477, 124] on span "Agregar Documento" at bounding box center [490, 124] width 87 height 10
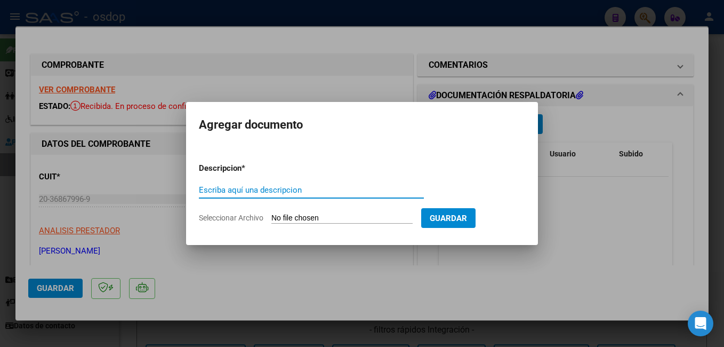
click at [600, 235] on div at bounding box center [362, 173] width 724 height 347
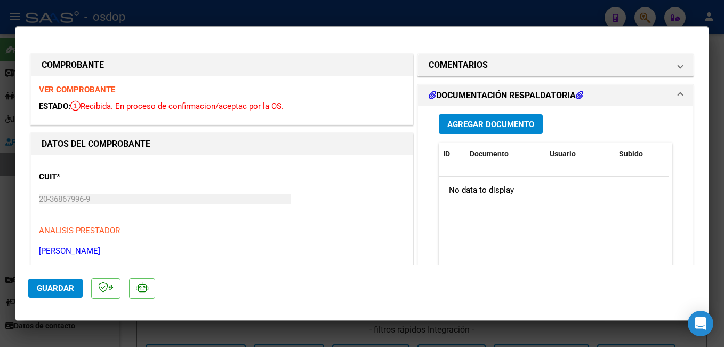
click at [370, 15] on div at bounding box center [362, 173] width 724 height 347
type input "$ 0,00"
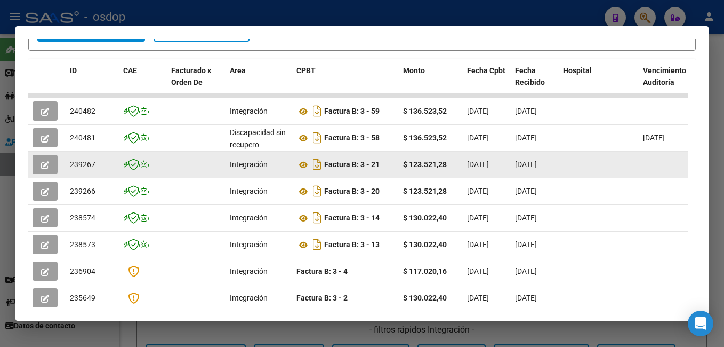
click at [50, 162] on button "button" at bounding box center [45, 164] width 25 height 19
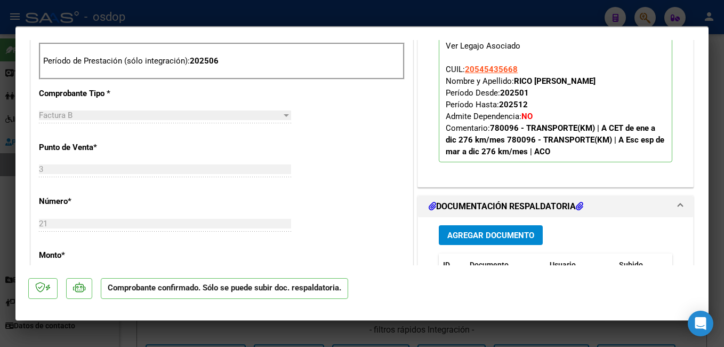
scroll to position [480, 0]
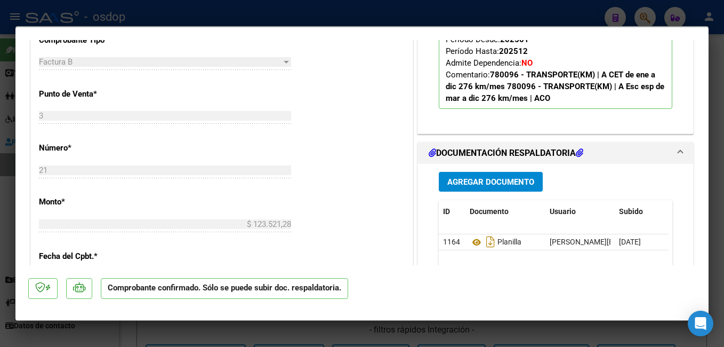
click at [368, 19] on div at bounding box center [362, 173] width 724 height 347
type input "$ 0,00"
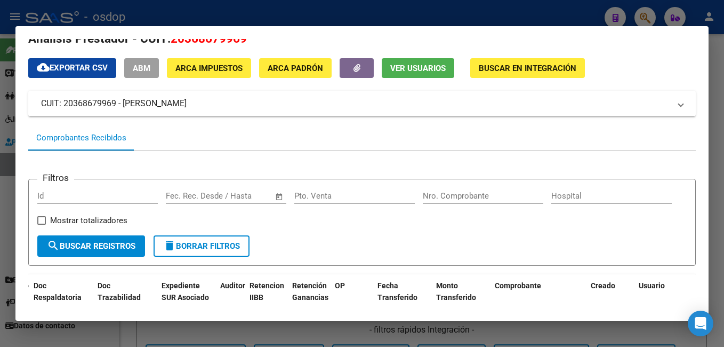
scroll to position [0, 0]
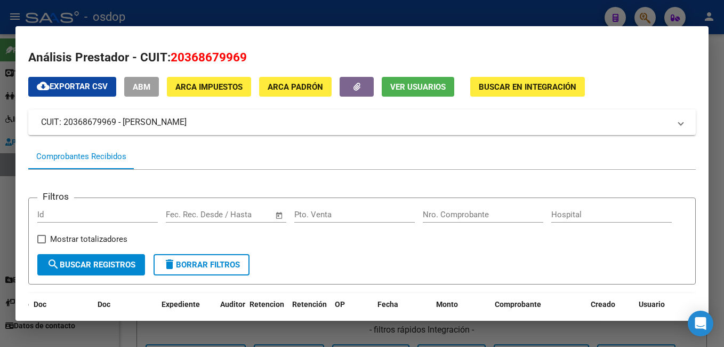
click at [336, 15] on div at bounding box center [362, 173] width 724 height 347
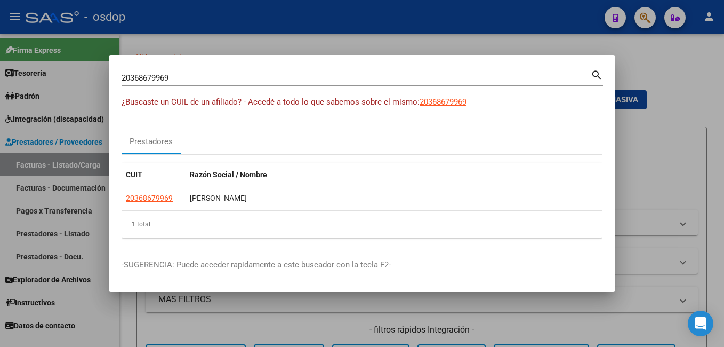
click at [253, 65] on mat-dialog-container "20368679969 Buscar (apellido, dni, cuil, nro traspaso, cuit, obra social) searc…" at bounding box center [362, 173] width 507 height 237
click at [253, 83] on input "20368679969" at bounding box center [356, 78] width 469 height 10
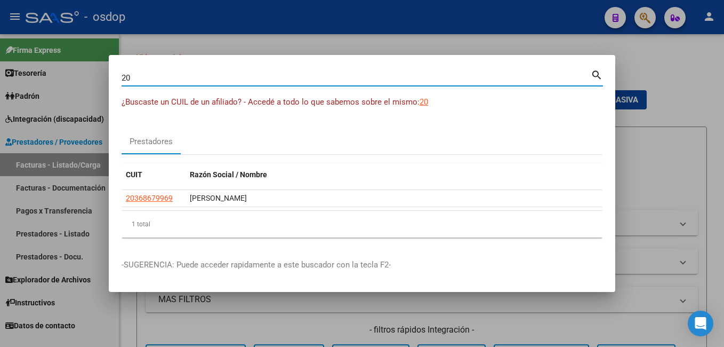
type input "2"
type input "TELLO"
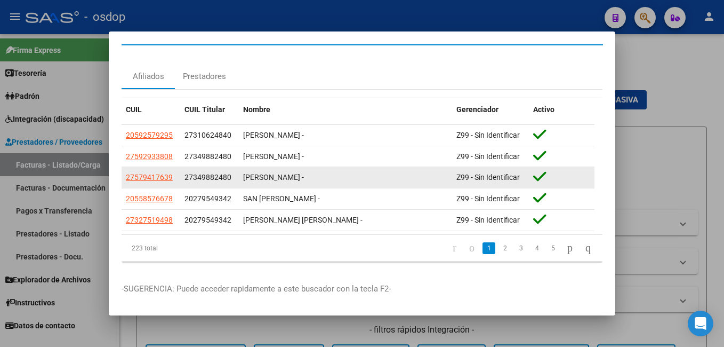
scroll to position [28, 0]
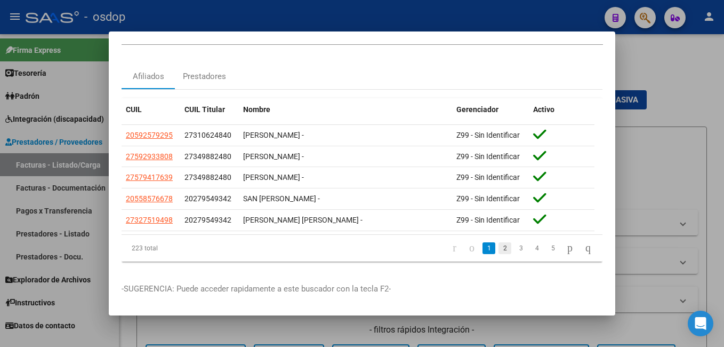
click at [499, 242] on link "2" at bounding box center [505, 248] width 13 height 12
click at [272, 26] on div at bounding box center [362, 173] width 724 height 347
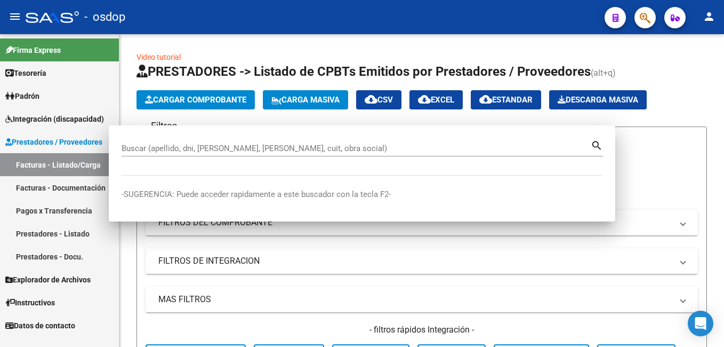
scroll to position [0, 0]
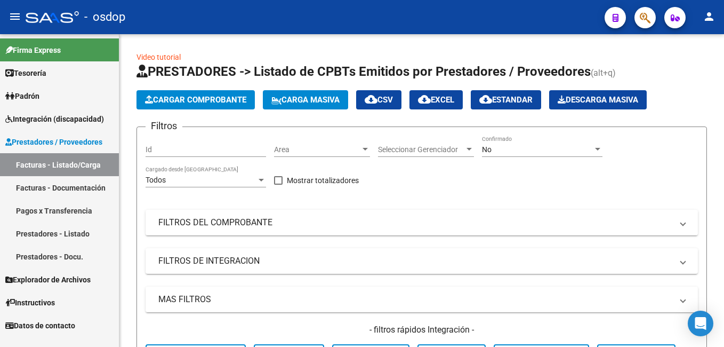
click at [653, 19] on button "button" at bounding box center [645, 17] width 21 height 21
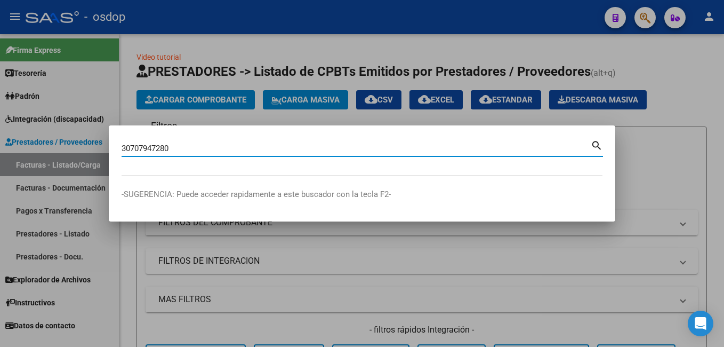
type input "30707947280"
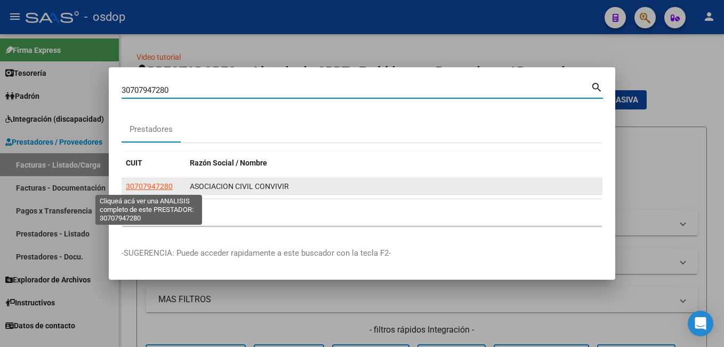
click at [155, 186] on span "30707947280" at bounding box center [149, 186] width 47 height 9
type textarea "30707947280"
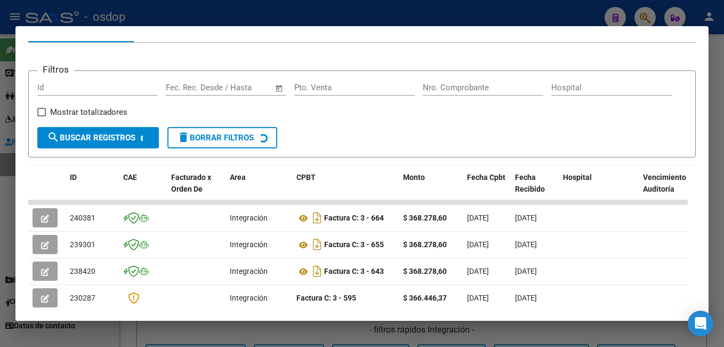
scroll to position [180, 0]
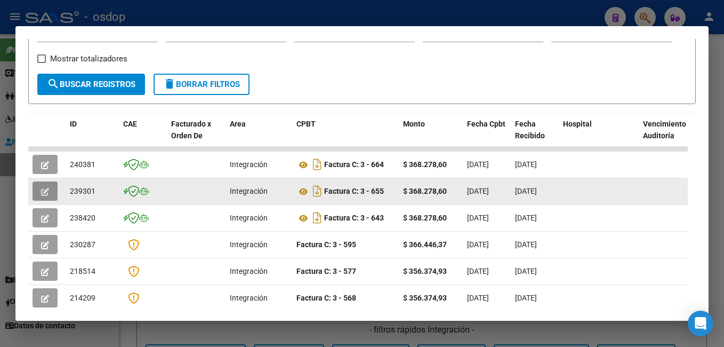
click at [45, 194] on icon "button" at bounding box center [45, 192] width 8 height 8
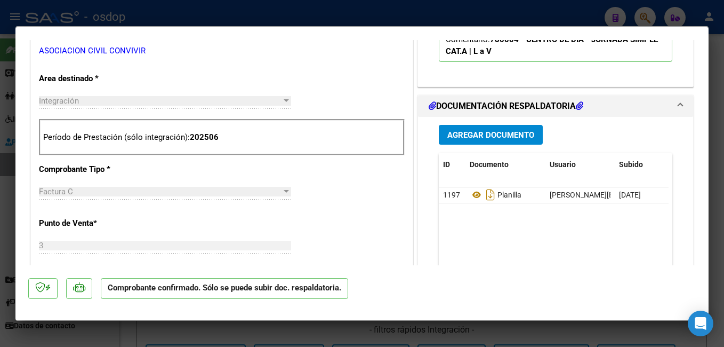
scroll to position [373, 0]
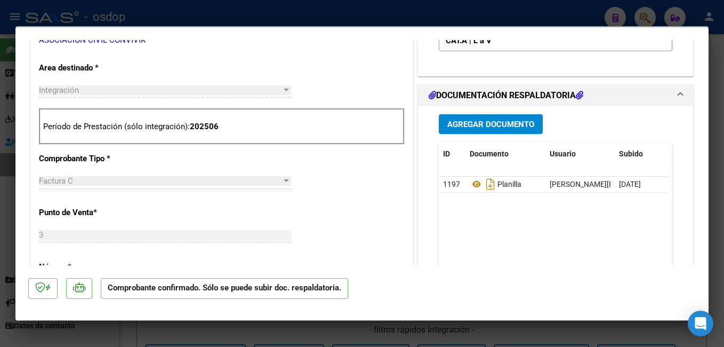
click at [239, 20] on div at bounding box center [362, 173] width 724 height 347
type input "$ 0,00"
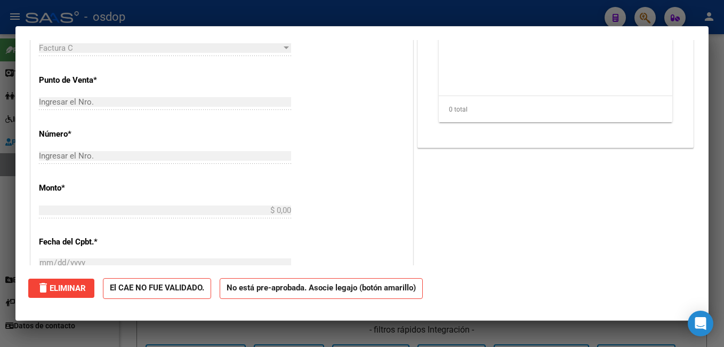
scroll to position [0, 0]
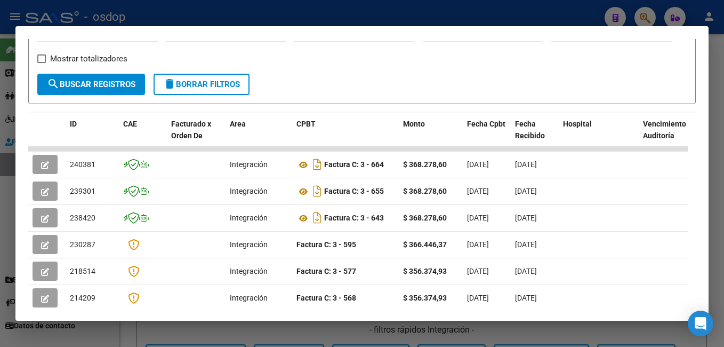
click at [239, 20] on div at bounding box center [362, 173] width 724 height 347
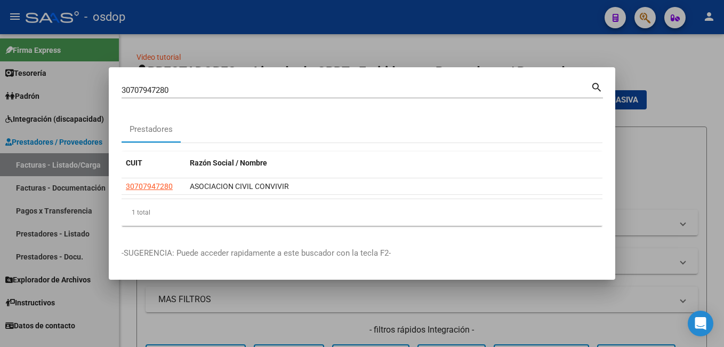
click at [249, 51] on div at bounding box center [362, 173] width 724 height 347
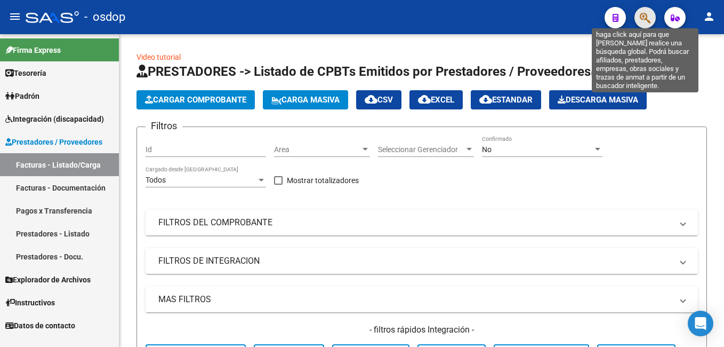
click at [648, 19] on icon "button" at bounding box center [645, 18] width 11 height 12
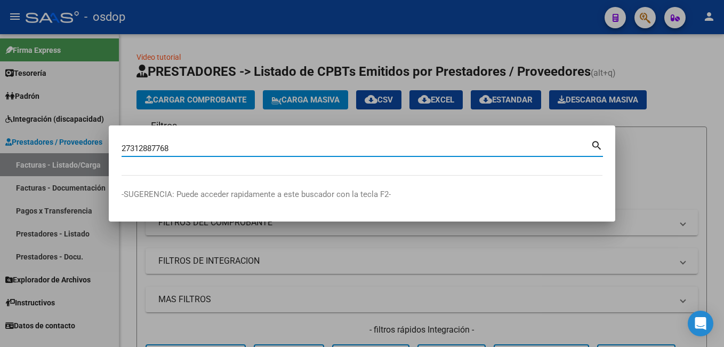
type input "27312887768"
click at [597, 144] on mat-icon "search" at bounding box center [597, 144] width 12 height 13
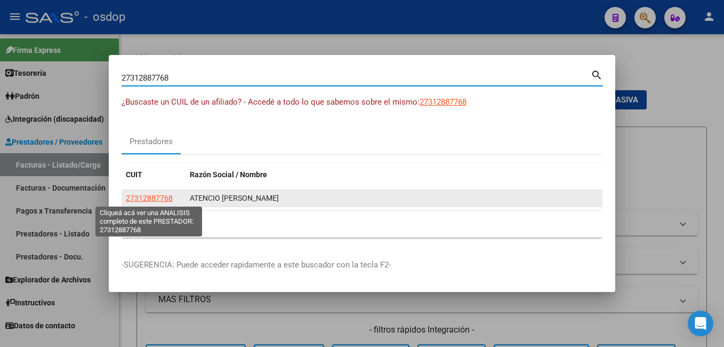
click at [163, 199] on span "27312887768" at bounding box center [149, 198] width 47 height 9
type textarea "27312887768"
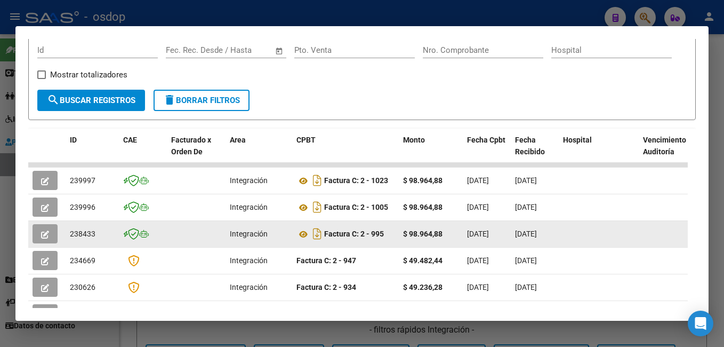
scroll to position [180, 0]
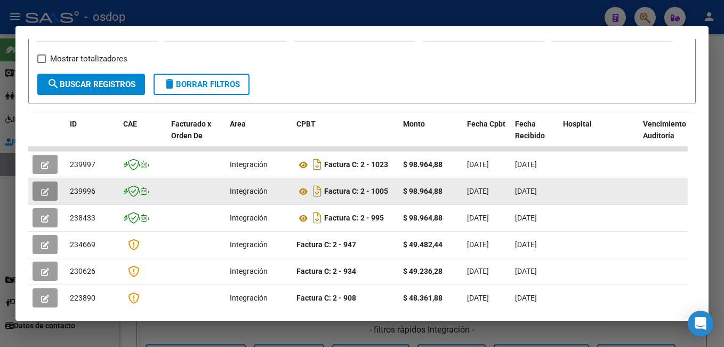
click at [50, 193] on button "button" at bounding box center [45, 190] width 25 height 19
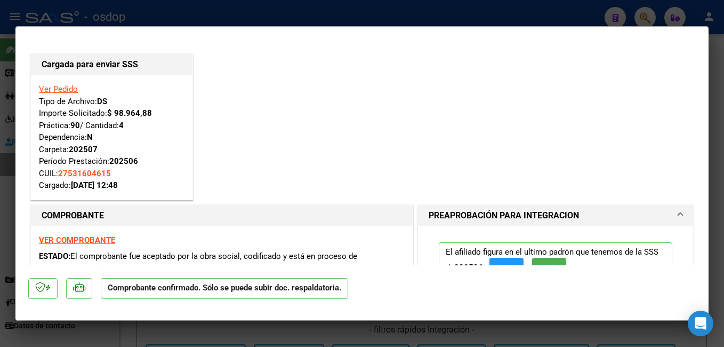
scroll to position [0, 0]
click at [195, 6] on div at bounding box center [362, 173] width 724 height 347
type input "$ 0,00"
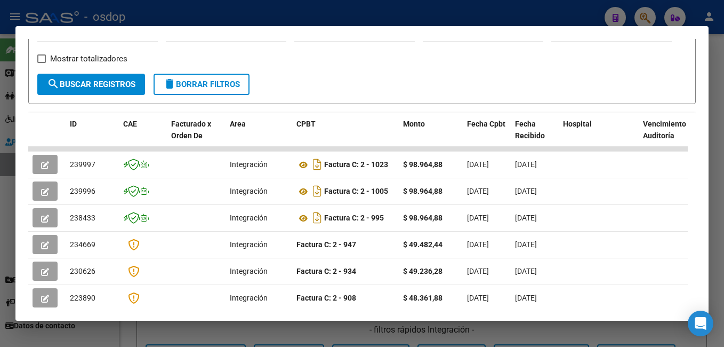
click at [198, 6] on div at bounding box center [362, 173] width 724 height 347
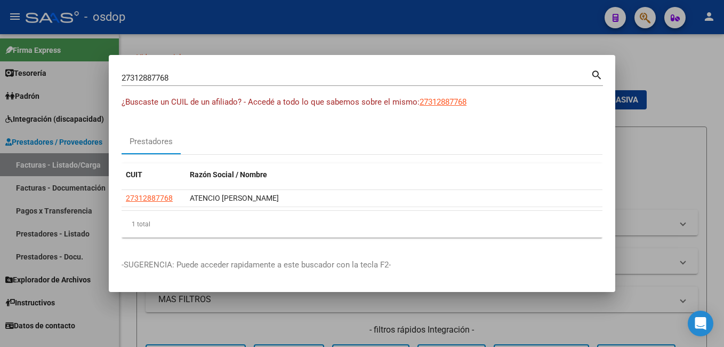
click at [215, 34] on div at bounding box center [362, 173] width 724 height 347
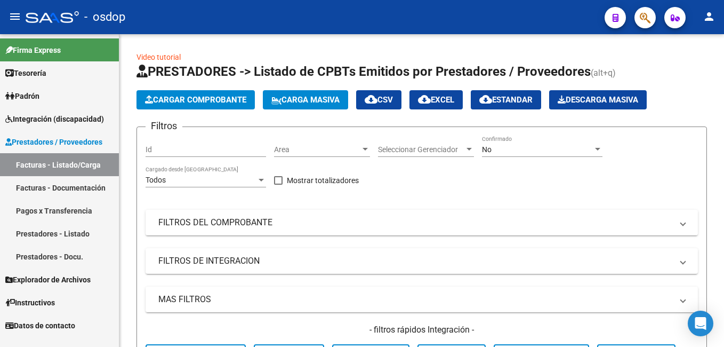
click at [639, 13] on button "button" at bounding box center [645, 17] width 21 height 21
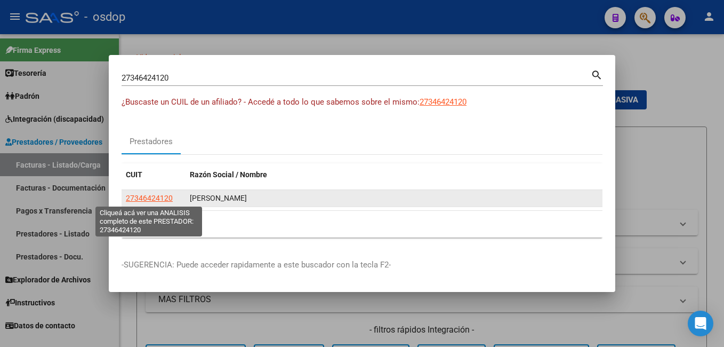
click at [157, 198] on span "27346424120" at bounding box center [149, 198] width 47 height 9
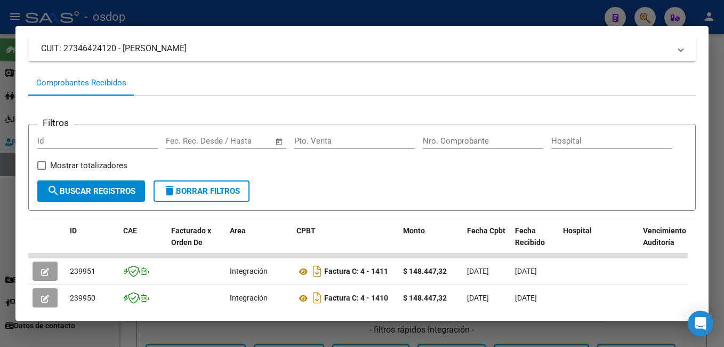
scroll to position [180, 0]
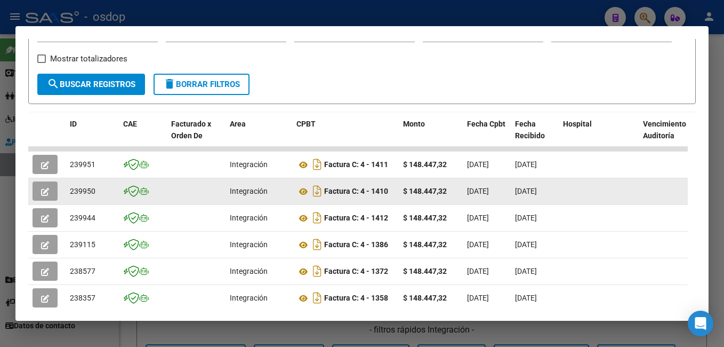
click at [47, 194] on icon "button" at bounding box center [45, 192] width 8 height 8
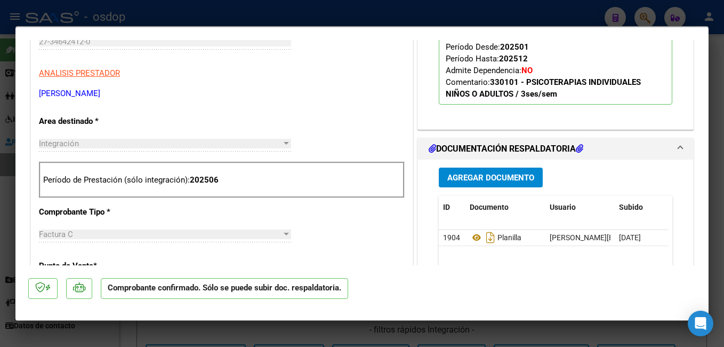
scroll to position [160, 0]
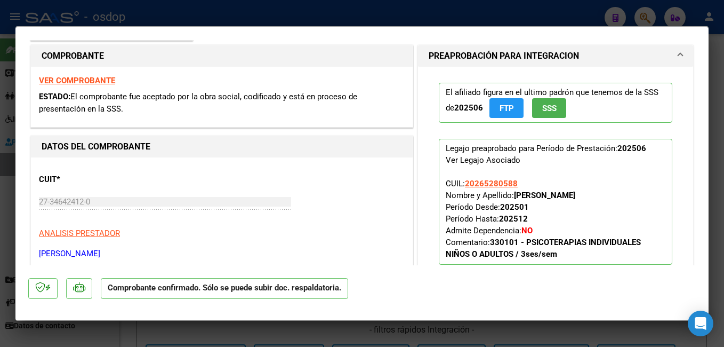
click at [235, 4] on div at bounding box center [362, 173] width 724 height 347
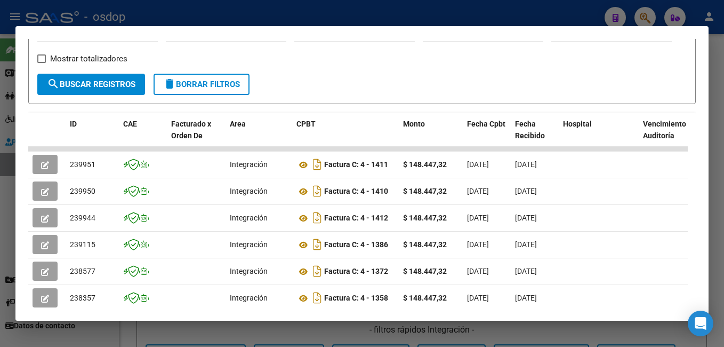
click at [234, 13] on div at bounding box center [362, 173] width 724 height 347
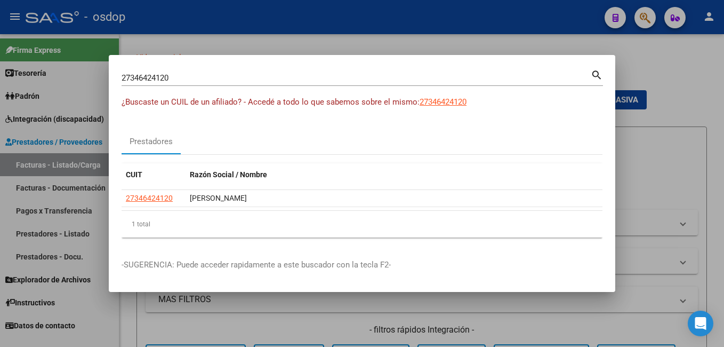
click at [232, 40] on div at bounding box center [362, 173] width 724 height 347
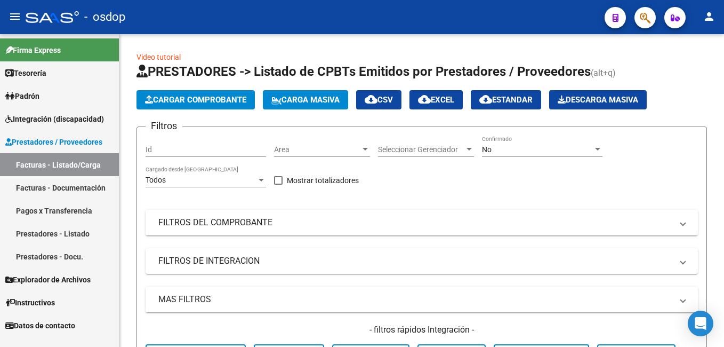
click at [635, 7] on button "button" at bounding box center [645, 17] width 21 height 21
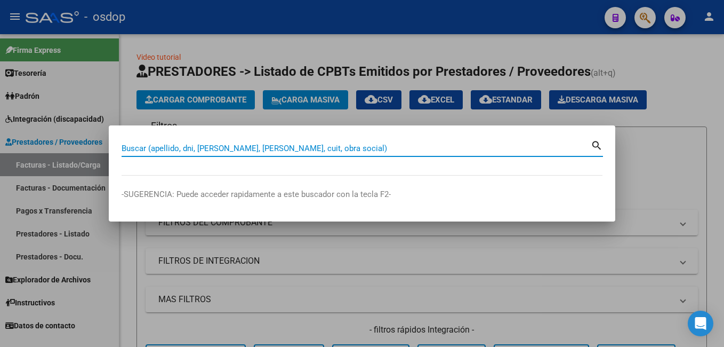
drag, startPoint x: 607, startPoint y: 127, endPoint x: 392, endPoint y: 73, distance: 221.7
click at [607, 127] on mat-dialog-container "Buscar (apellido, dni, cuil, nro traspaso, cuit, obra social) search -SUGERENCI…" at bounding box center [362, 172] width 507 height 95
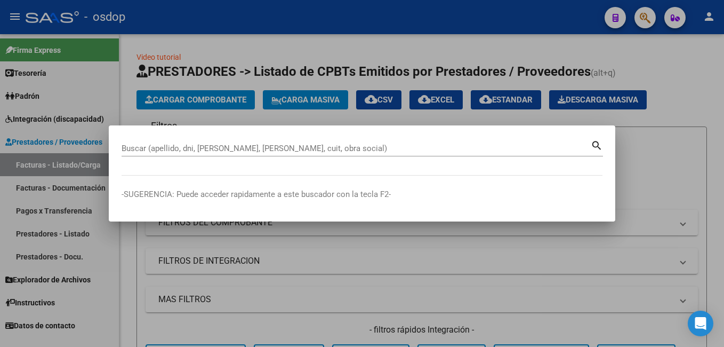
click at [400, 120] on div at bounding box center [362, 173] width 724 height 347
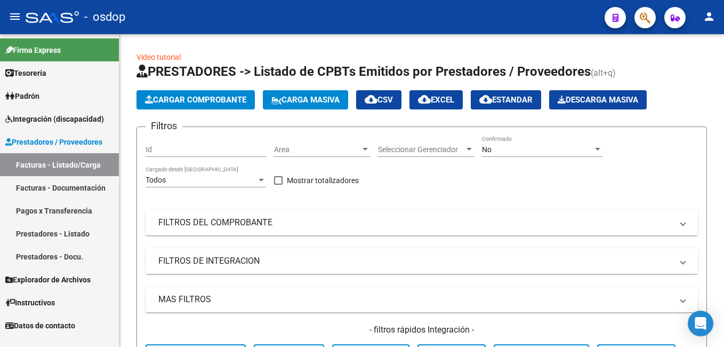
click at [638, 14] on button "button" at bounding box center [645, 17] width 21 height 21
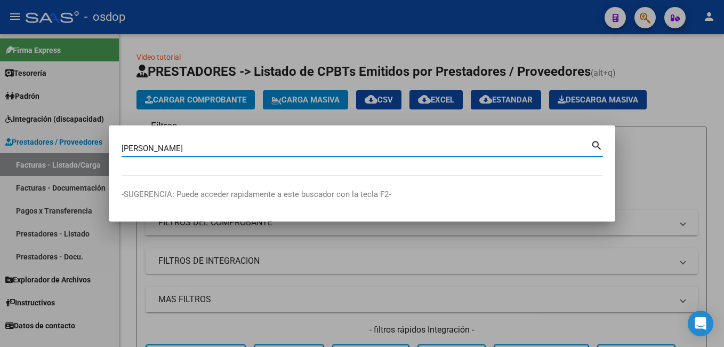
click at [598, 148] on mat-icon "search" at bounding box center [597, 144] width 12 height 13
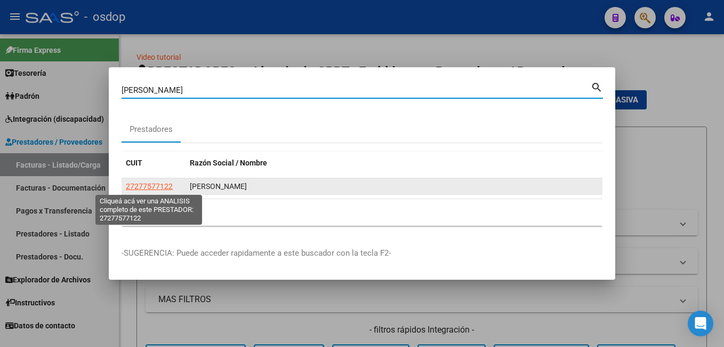
click at [153, 182] on span "27277577122" at bounding box center [149, 186] width 47 height 9
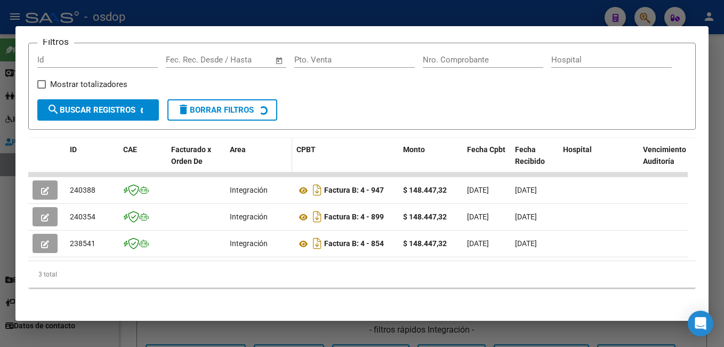
scroll to position [167, 0]
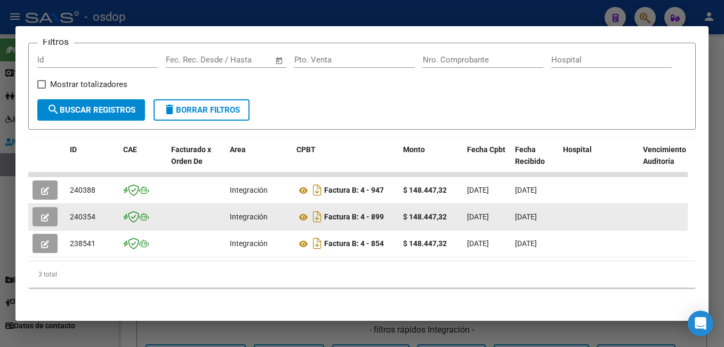
click at [41, 213] on icon "button" at bounding box center [45, 217] width 8 height 8
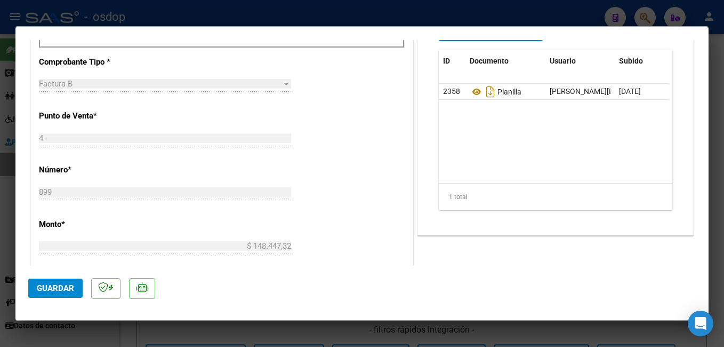
scroll to position [0, 0]
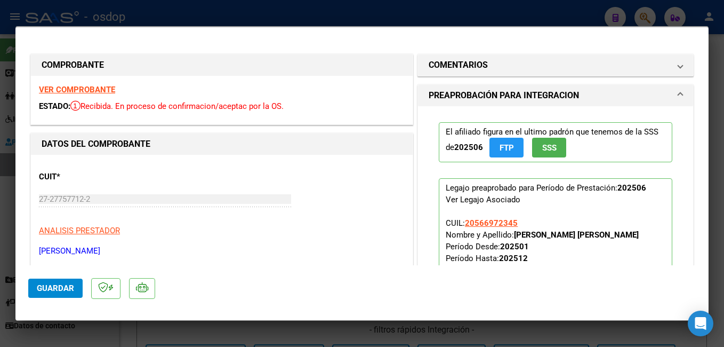
click at [384, 14] on div at bounding box center [362, 173] width 724 height 347
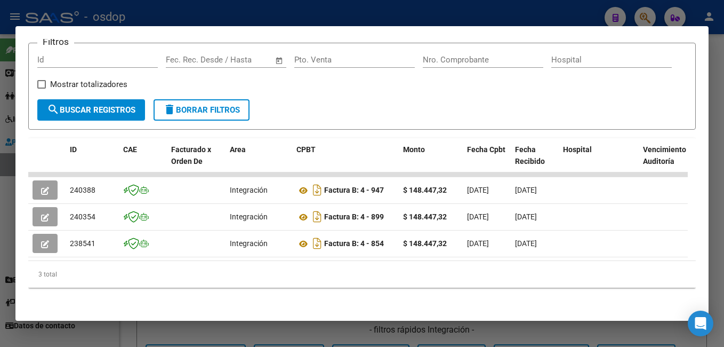
click at [213, 19] on div at bounding box center [362, 173] width 724 height 347
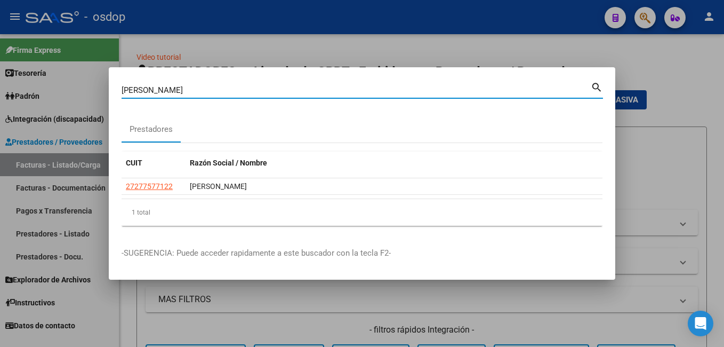
click at [214, 93] on input "giaquinta veron" at bounding box center [356, 90] width 469 height 10
click at [590, 89] on input "gosso molina" at bounding box center [356, 90] width 469 height 10
click at [595, 87] on mat-icon "search" at bounding box center [597, 86] width 12 height 13
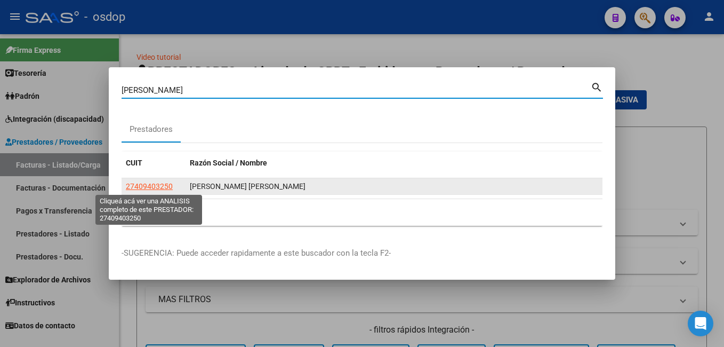
click at [131, 186] on span "27409403250" at bounding box center [149, 186] width 47 height 9
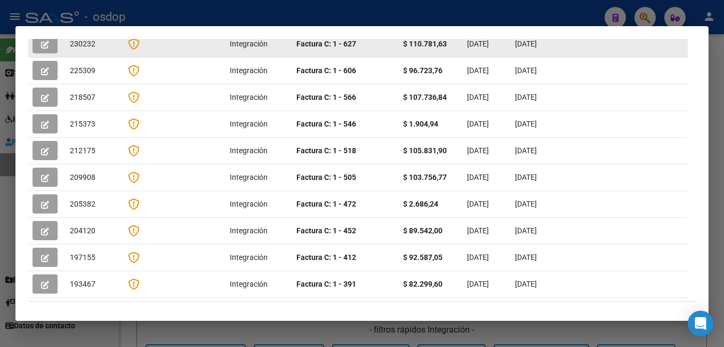
scroll to position [274, 0]
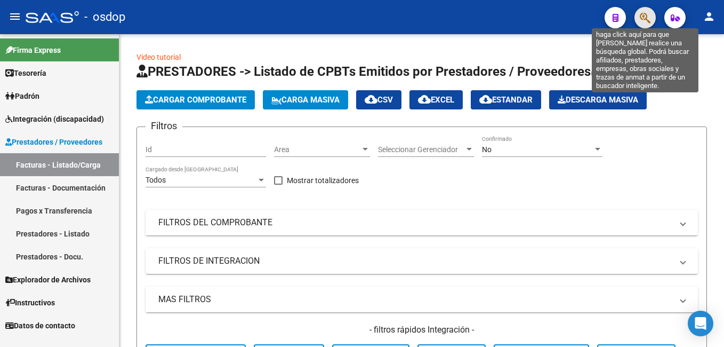
click at [645, 17] on icon "button" at bounding box center [645, 18] width 11 height 12
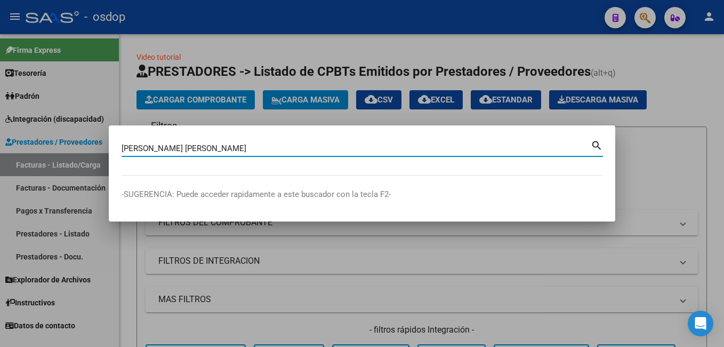
type input "[PERSON_NAME] [PERSON_NAME]"
click at [592, 143] on mat-icon "search" at bounding box center [597, 144] width 12 height 13
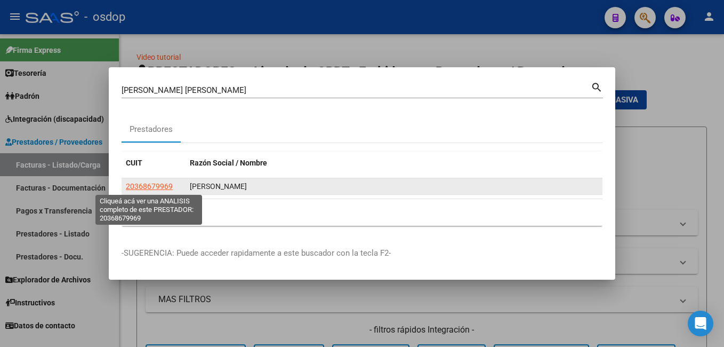
click at [131, 183] on span "20368679969" at bounding box center [149, 186] width 47 height 9
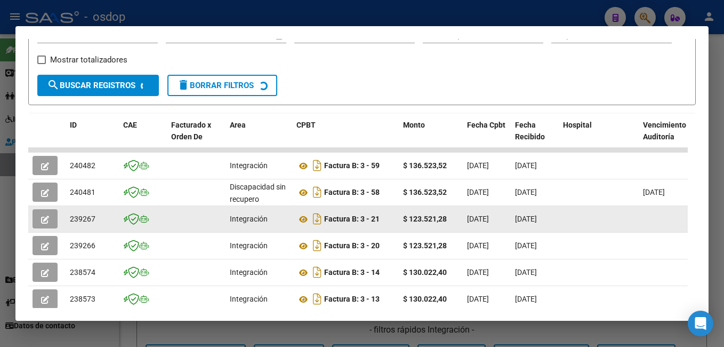
scroll to position [181, 0]
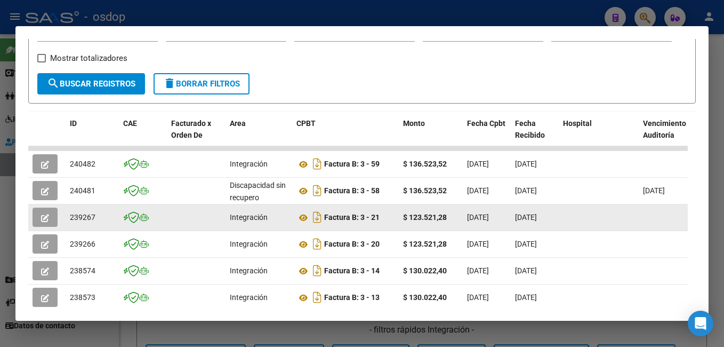
click at [47, 220] on icon "button" at bounding box center [45, 218] width 8 height 8
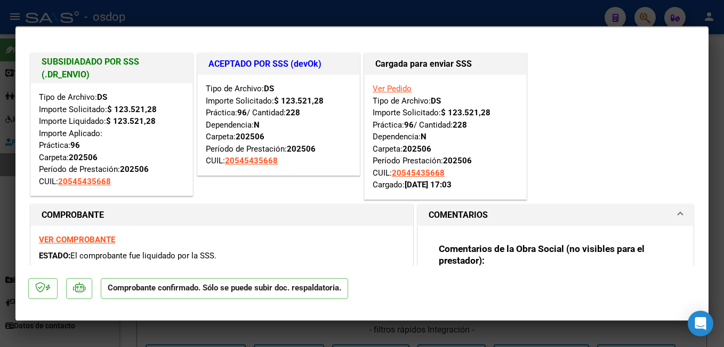
scroll to position [0, 0]
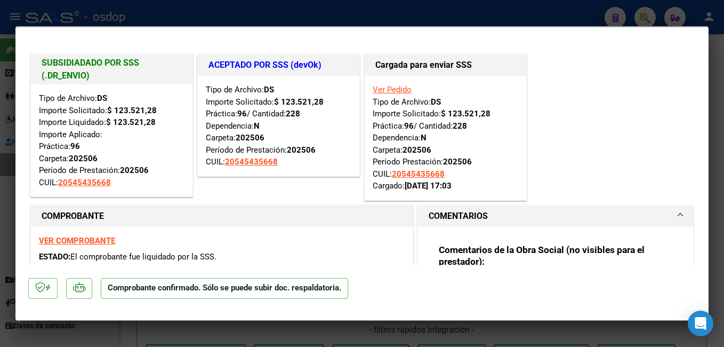
click at [189, 11] on div at bounding box center [362, 173] width 724 height 347
type input "$ 0,00"
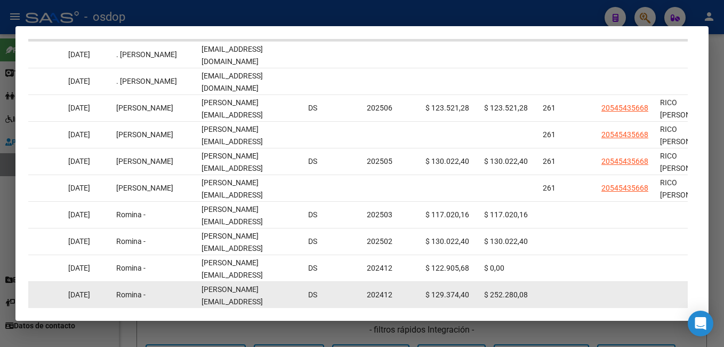
scroll to position [343, 0]
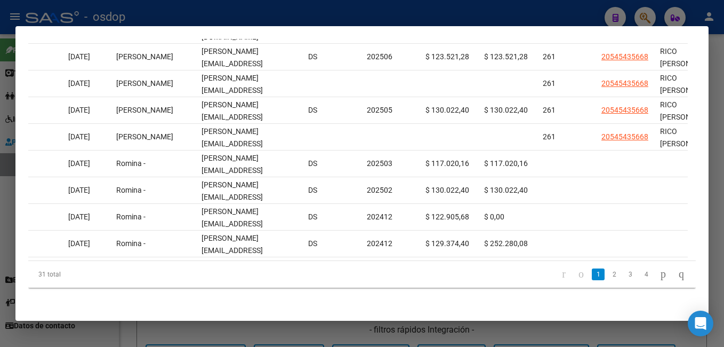
drag, startPoint x: 431, startPoint y: 252, endPoint x: 292, endPoint y: 284, distance: 143.4
click at [292, 284] on div "ID CAE Facturado x Orden De Area CPBT Monto Fecha Cpbt Fecha Recibido Hospital …" at bounding box center [362, 119] width 668 height 336
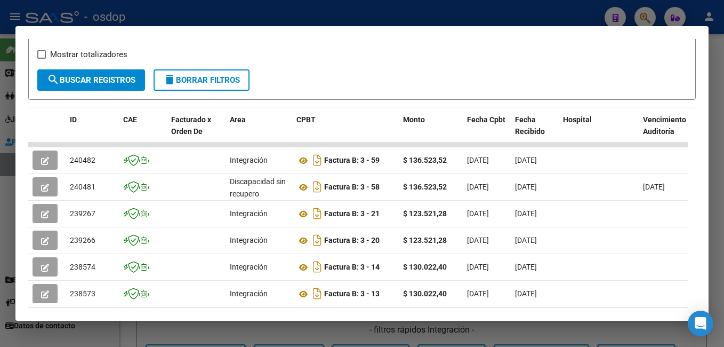
scroll to position [183, 0]
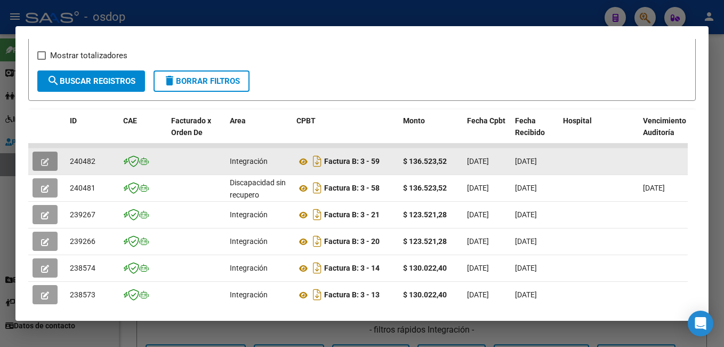
click at [46, 163] on icon "button" at bounding box center [45, 162] width 8 height 8
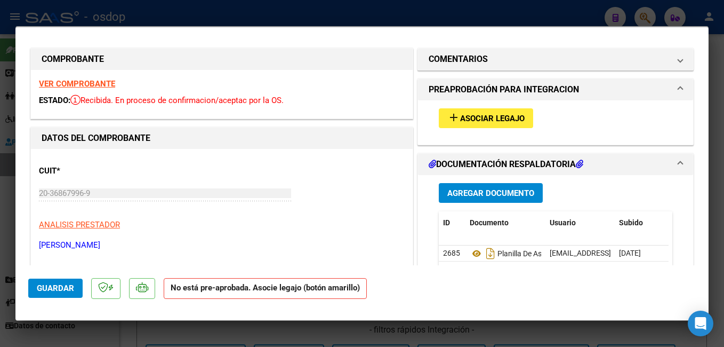
scroll to position [0, 0]
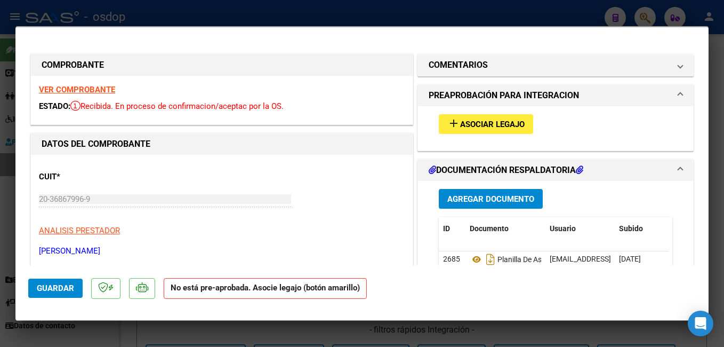
click at [470, 122] on span "Asociar Legajo" at bounding box center [492, 124] width 65 height 10
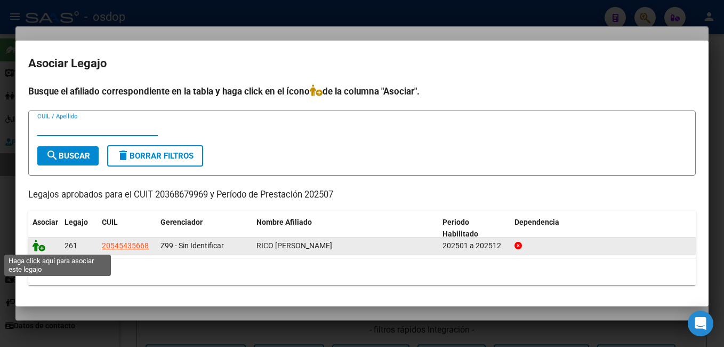
click at [35, 247] on icon at bounding box center [39, 245] width 13 height 12
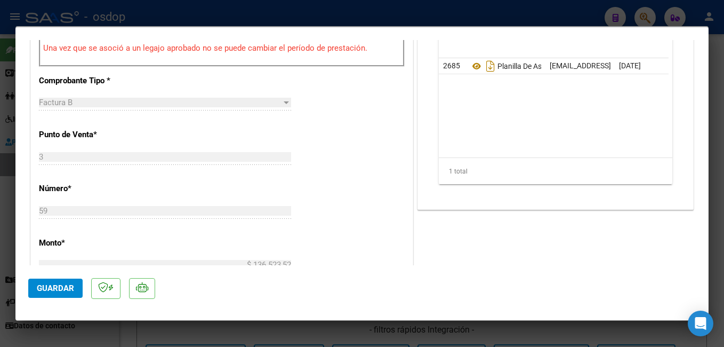
scroll to position [373, 0]
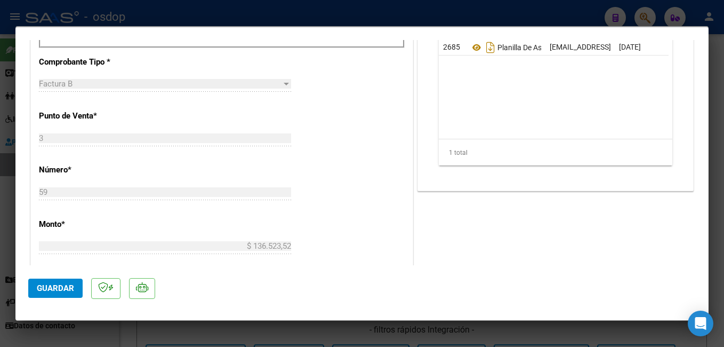
click at [71, 287] on span "Guardar" at bounding box center [55, 288] width 37 height 10
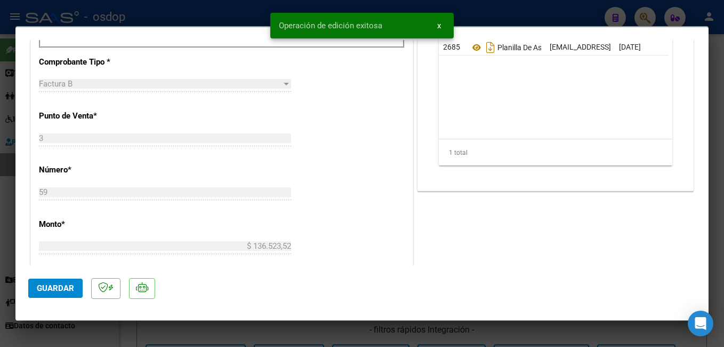
click at [187, 6] on div at bounding box center [362, 173] width 724 height 347
type input "$ 0,00"
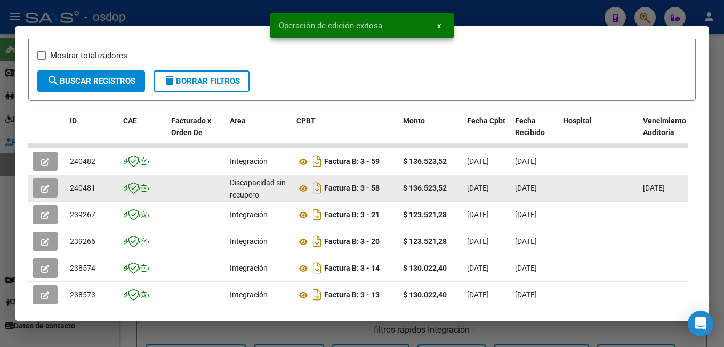
click at [47, 193] on icon "button" at bounding box center [45, 189] width 8 height 8
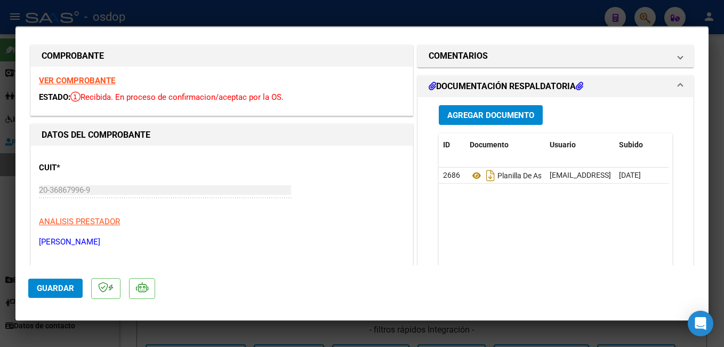
scroll to position [0, 0]
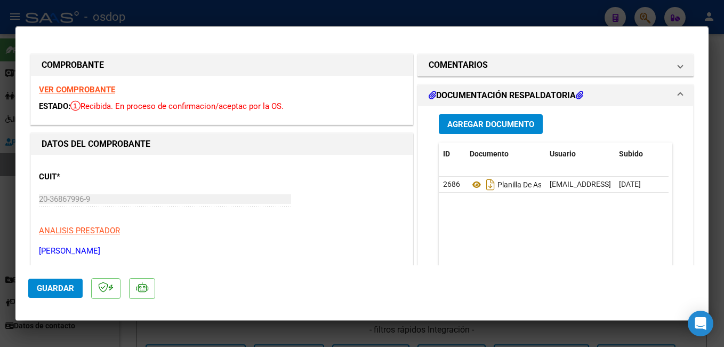
click at [202, 14] on div at bounding box center [362, 173] width 724 height 347
type input "$ 0,00"
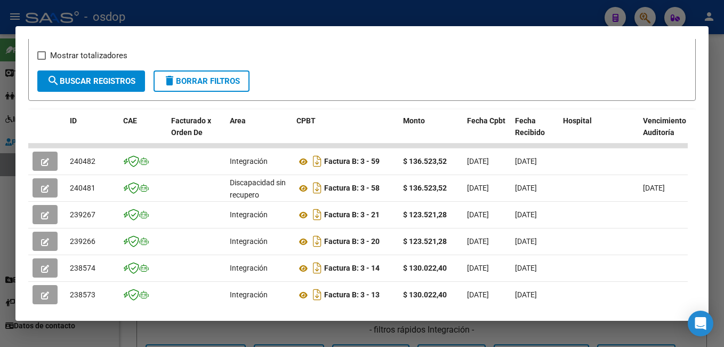
click at [326, 14] on div at bounding box center [362, 173] width 724 height 347
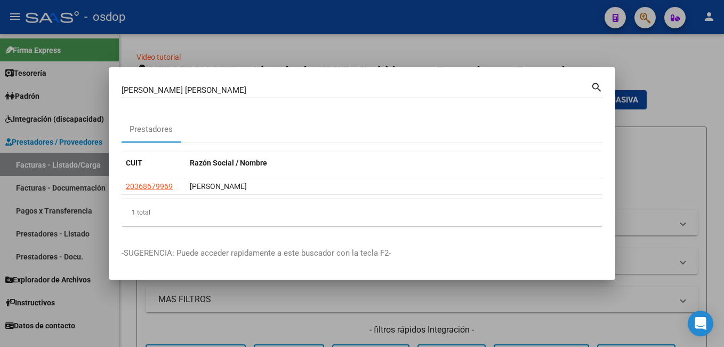
click at [294, 58] on div at bounding box center [362, 173] width 724 height 347
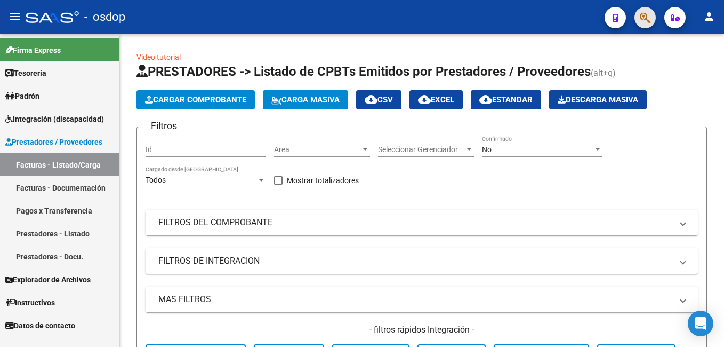
click at [646, 7] on span "button" at bounding box center [645, 18] width 11 height 22
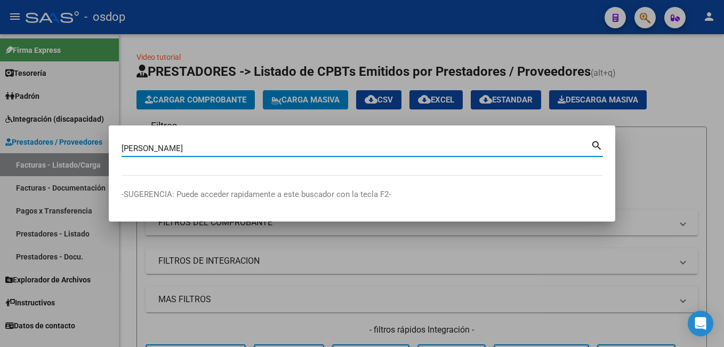
type input "[PERSON_NAME]"
click at [595, 141] on mat-icon "search" at bounding box center [597, 144] width 12 height 13
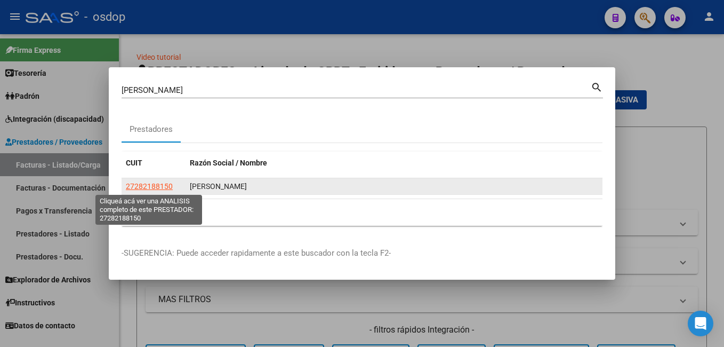
click at [152, 187] on span "27282188150" at bounding box center [149, 186] width 47 height 9
type textarea "27282188150"
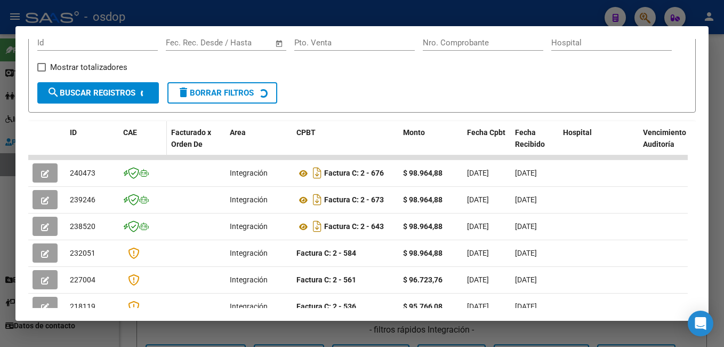
scroll to position [180, 0]
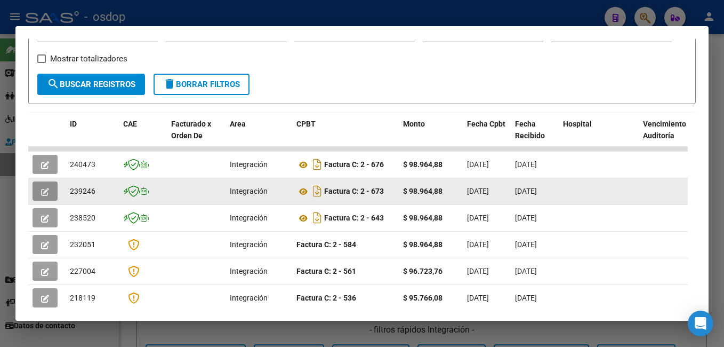
click at [47, 195] on icon "button" at bounding box center [45, 192] width 8 height 8
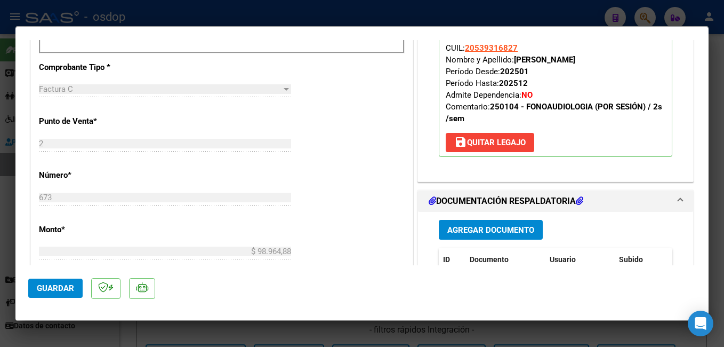
scroll to position [427, 0]
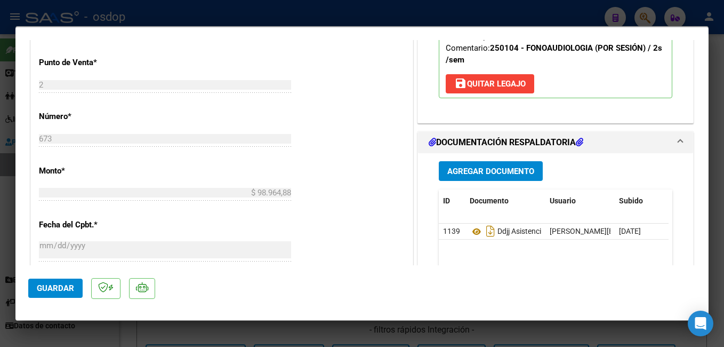
click at [208, 5] on div at bounding box center [362, 173] width 724 height 347
type input "$ 0,00"
